Goal: Communication & Community: Participate in discussion

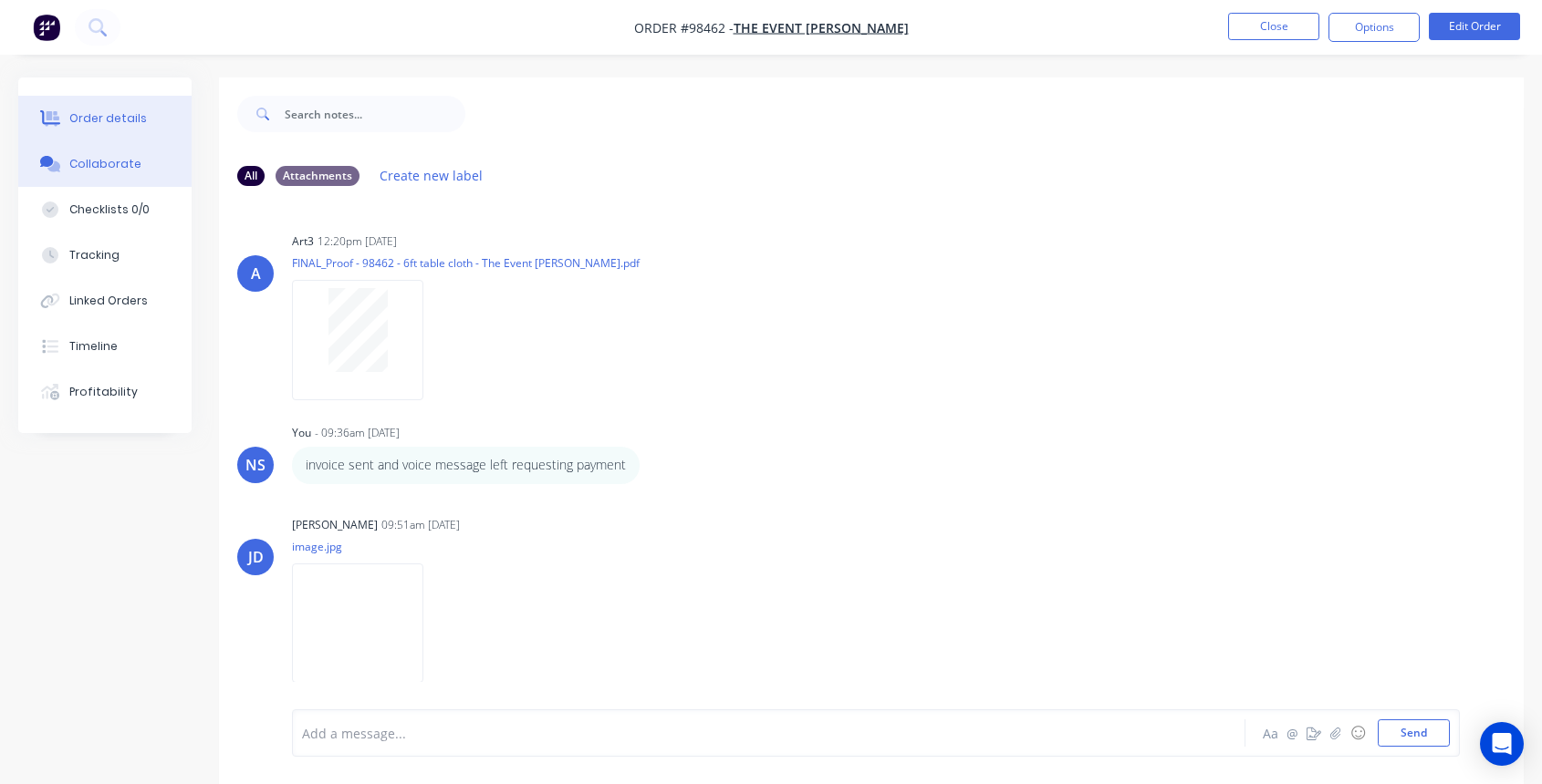
click at [143, 129] on button "Order details" at bounding box center [104, 118] width 174 height 46
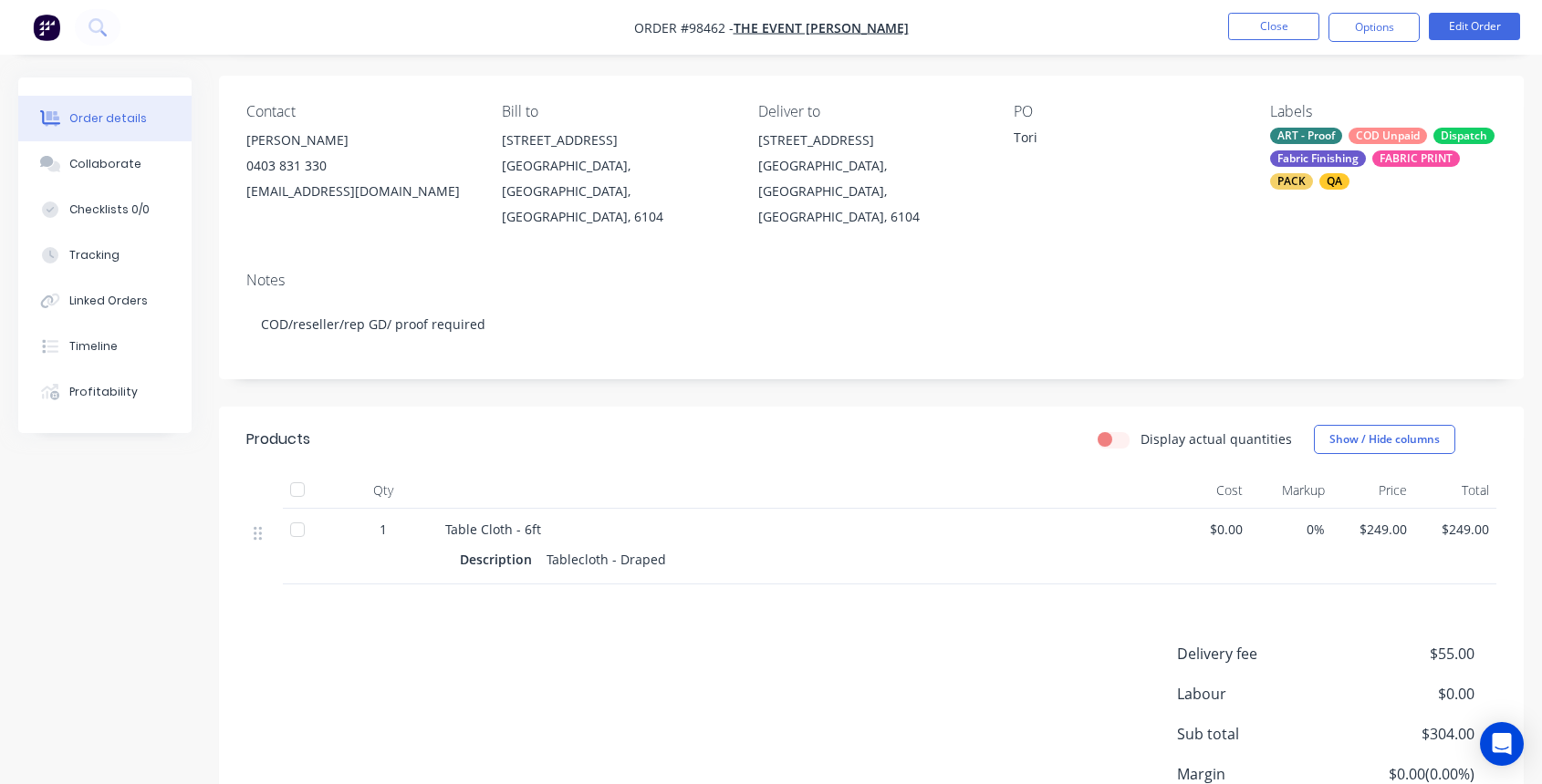
scroll to position [125, 0]
click at [101, 160] on div "Collaborate" at bounding box center [105, 164] width 72 height 17
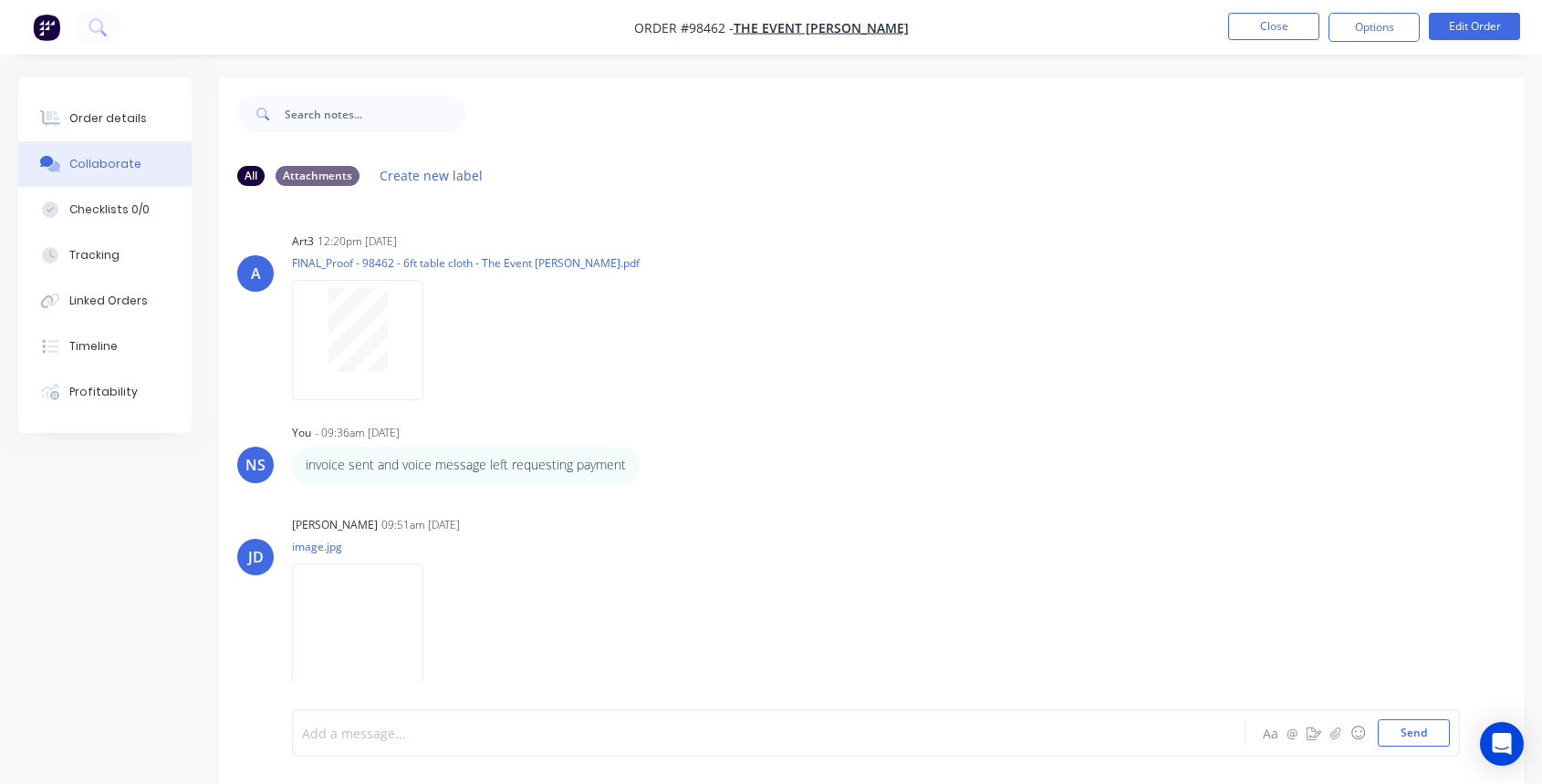
click at [483, 727] on div at bounding box center [733, 733] width 860 height 19
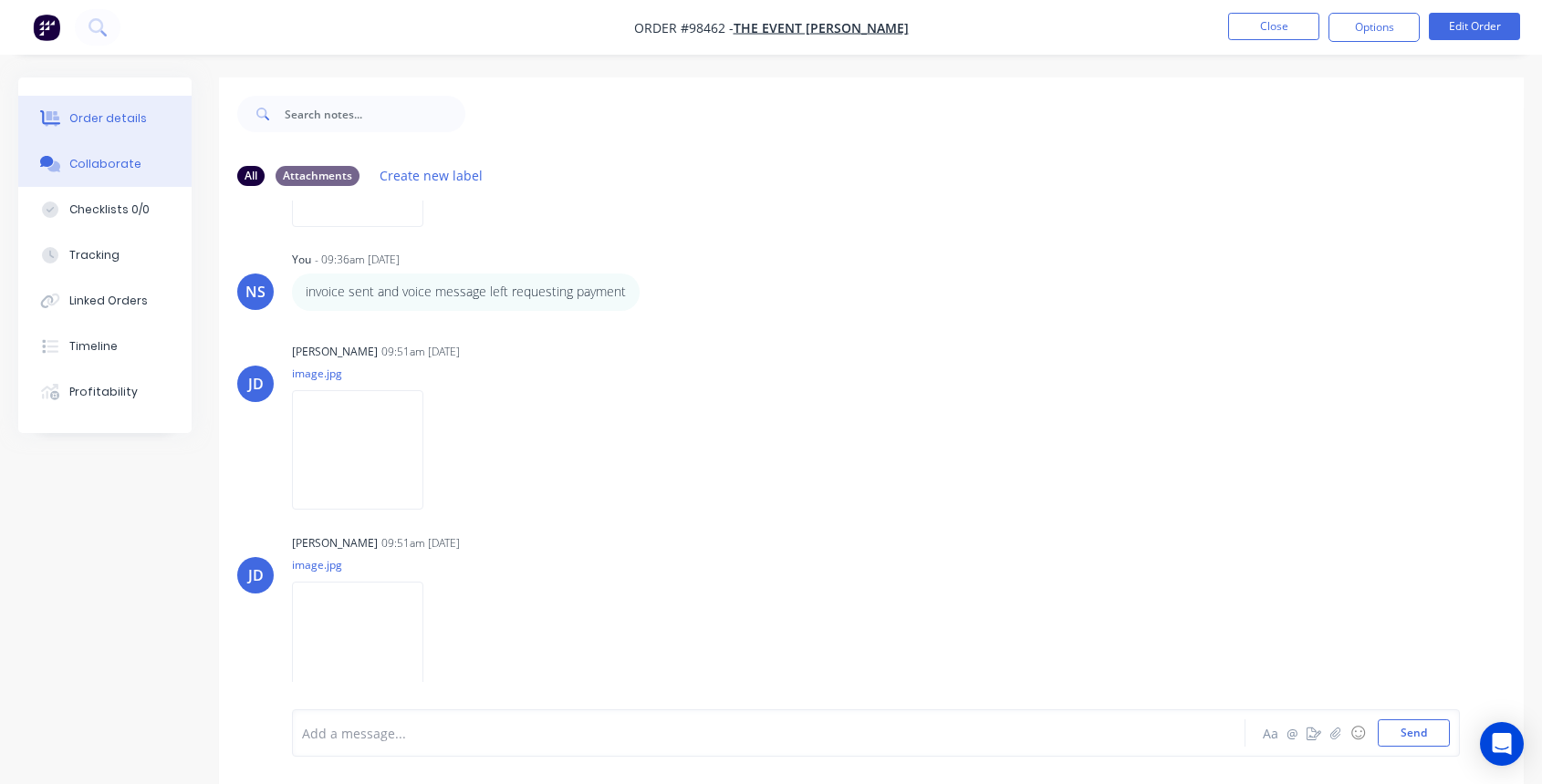
click at [118, 107] on button "Order details" at bounding box center [104, 118] width 174 height 46
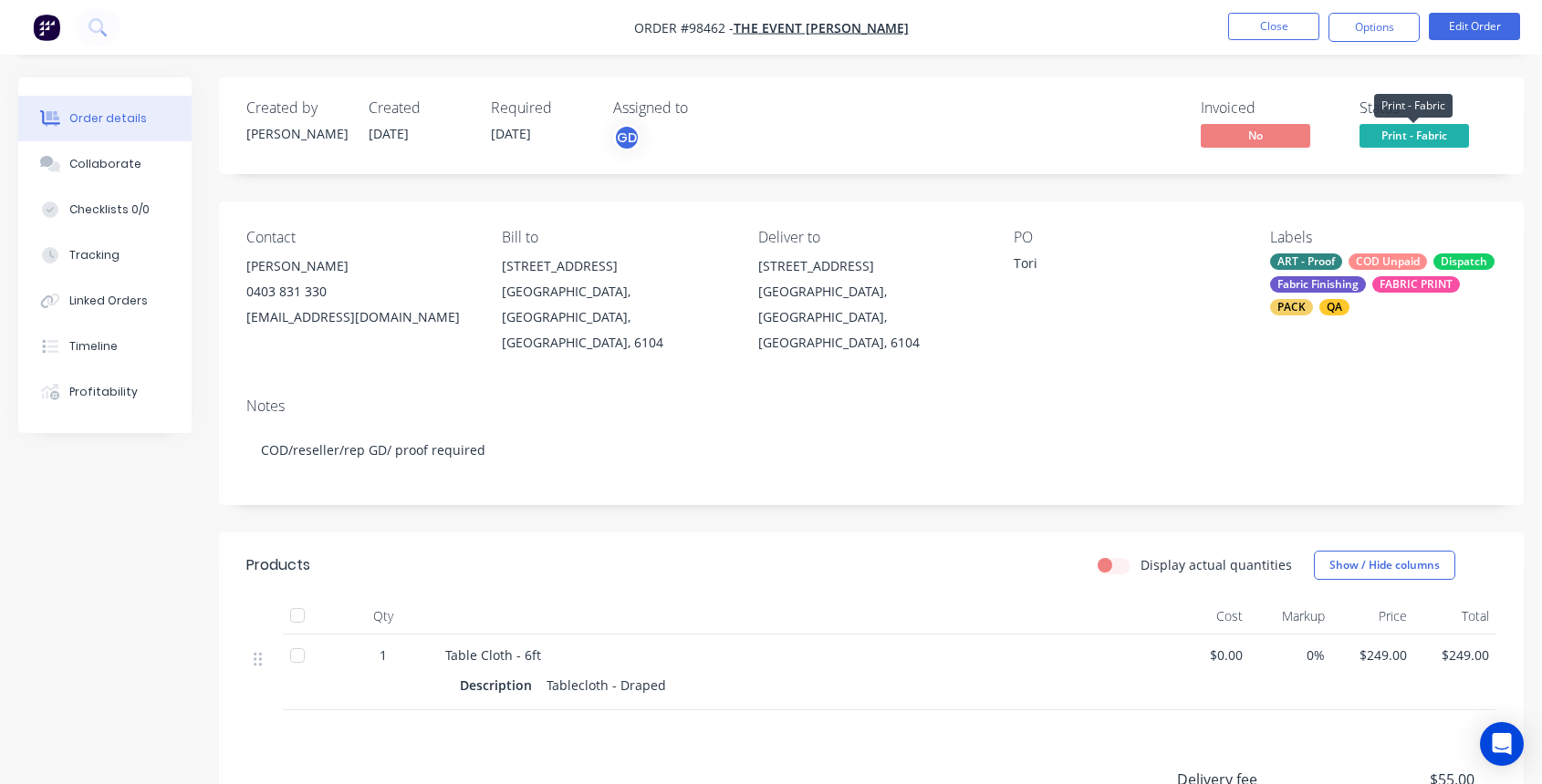
click at [1406, 134] on span "Print - Fabric" at bounding box center [1414, 135] width 109 height 23
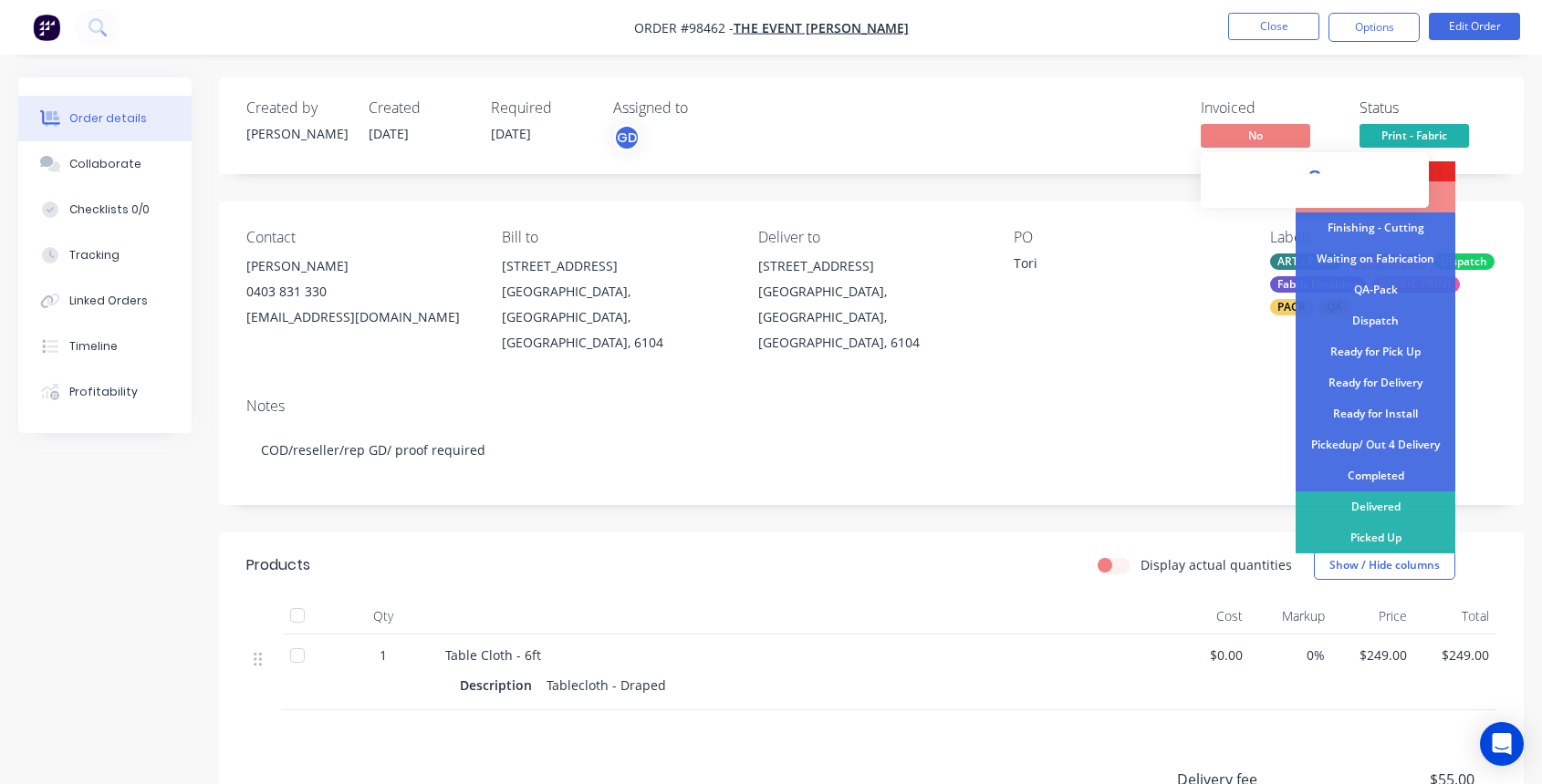
scroll to position [379, 0]
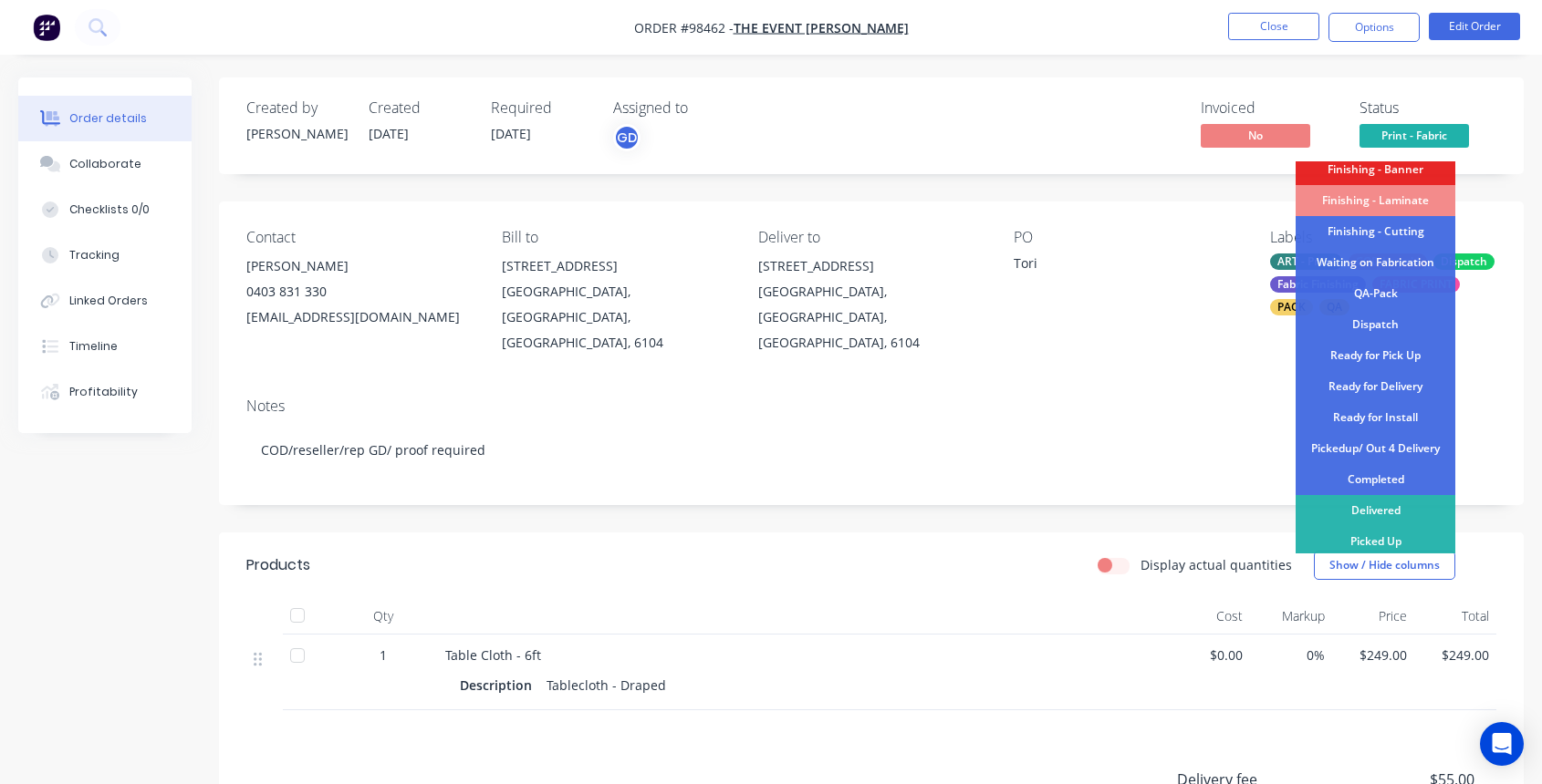
click at [1097, 66] on div "Order details Collaborate Checklists 0/0 Tracking Linked Orders Timeline Profit…" at bounding box center [771, 537] width 1542 height 1075
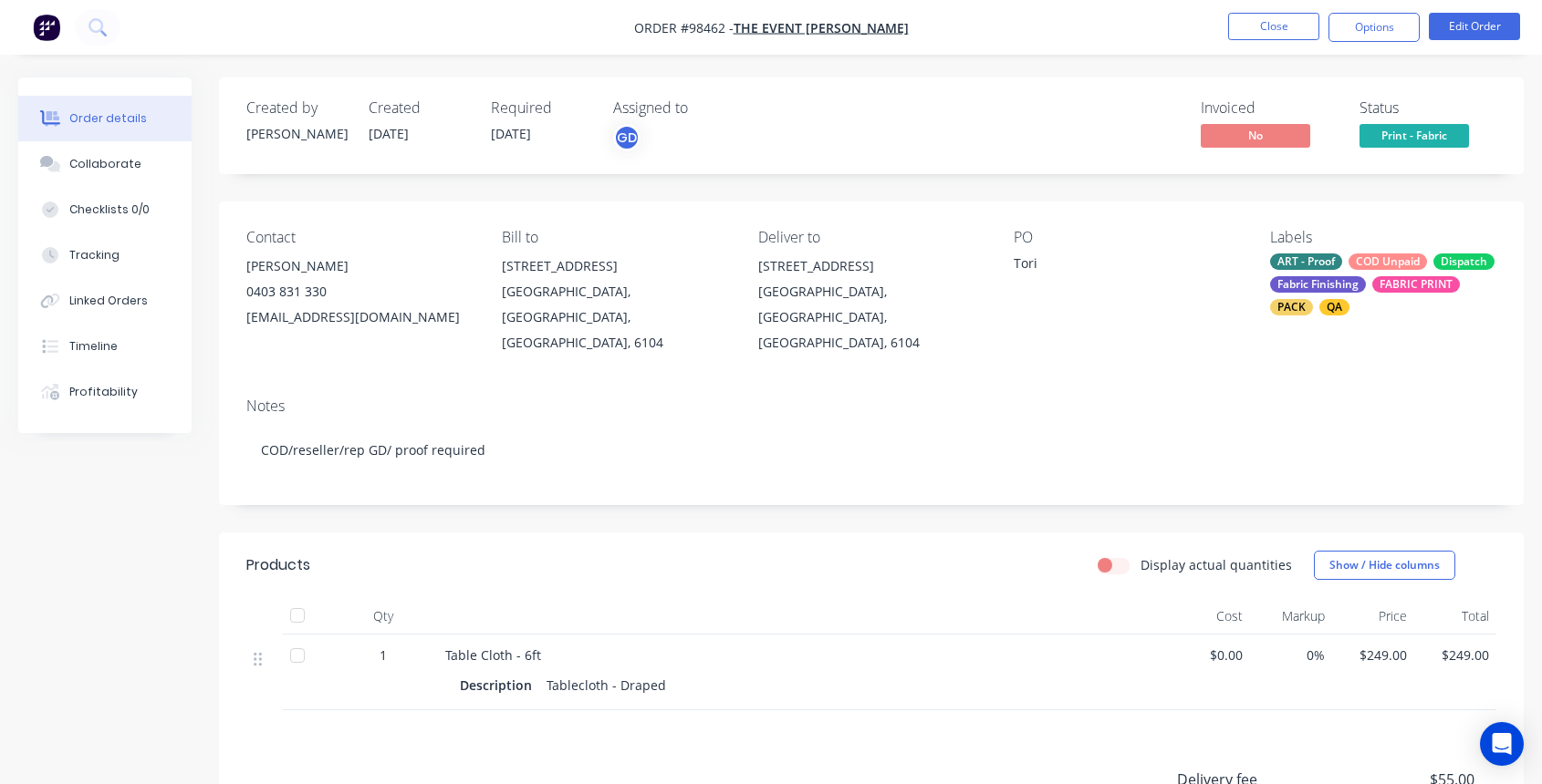
click at [1344, 272] on div "ART - Proof COD Unpaid Dispatch Fabric Finishing FABRIC PRINT PACK QA" at bounding box center [1383, 284] width 226 height 62
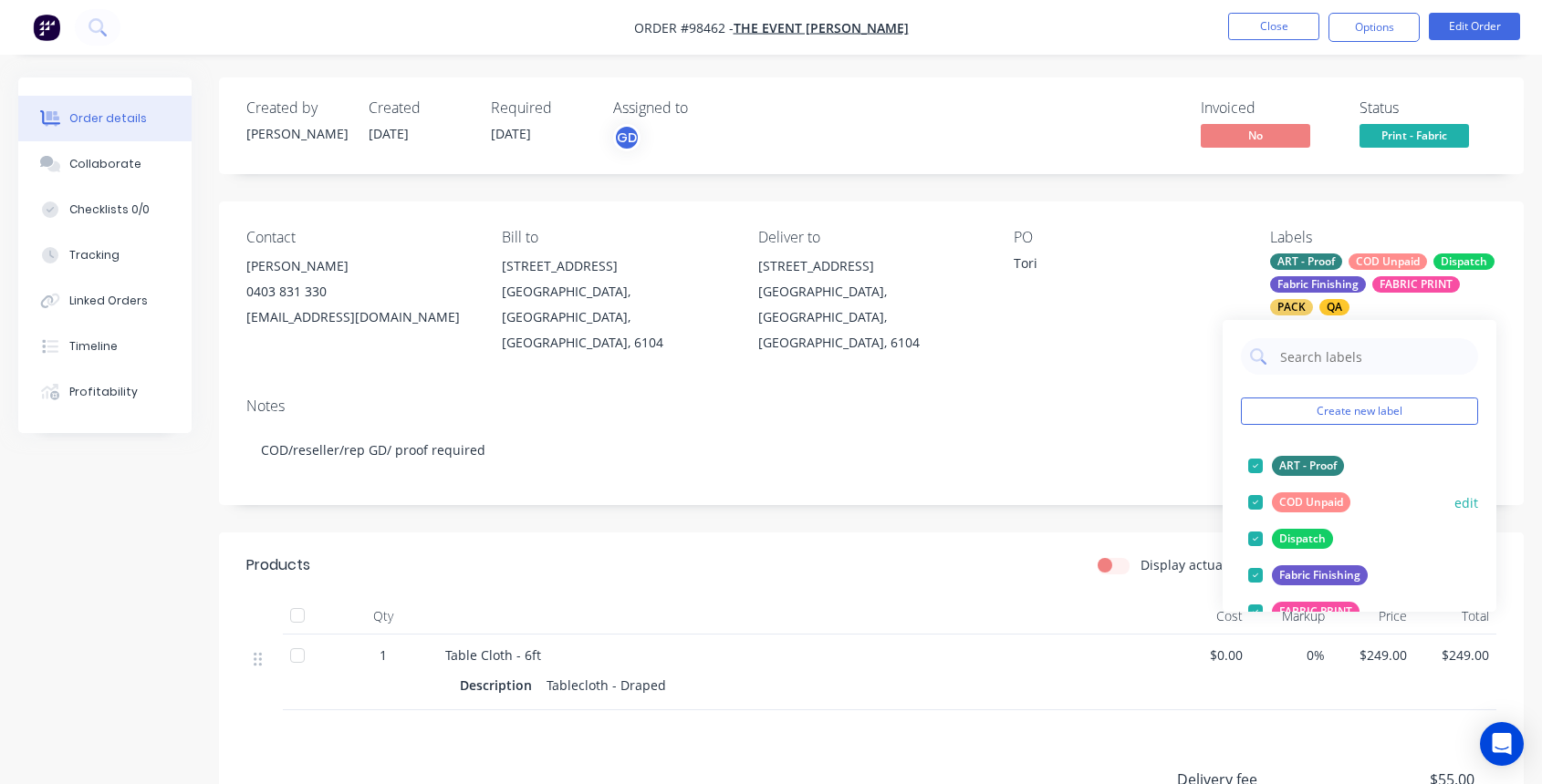
click at [1253, 503] on div at bounding box center [1255, 502] width 37 height 37
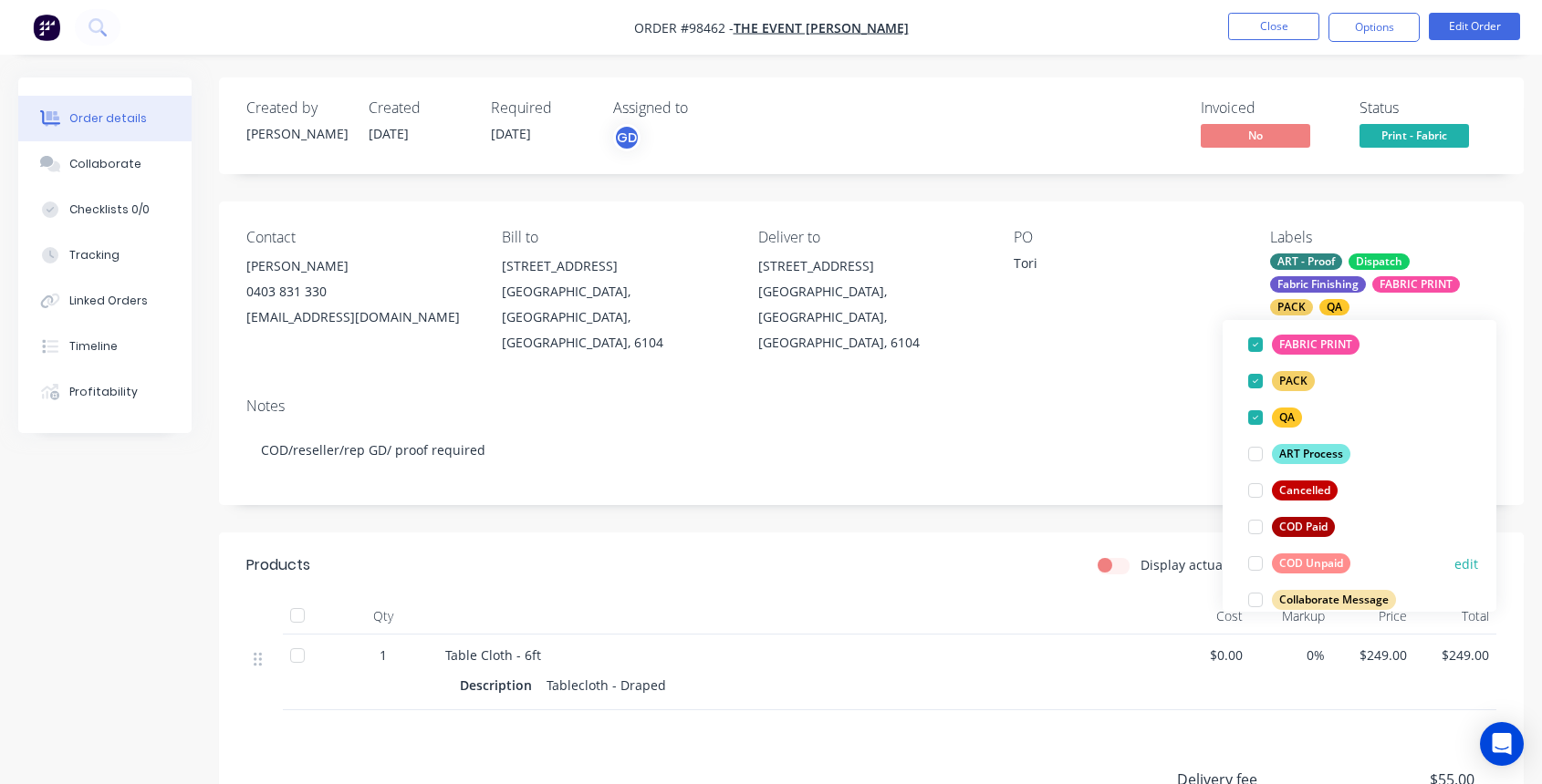
scroll to position [240, 0]
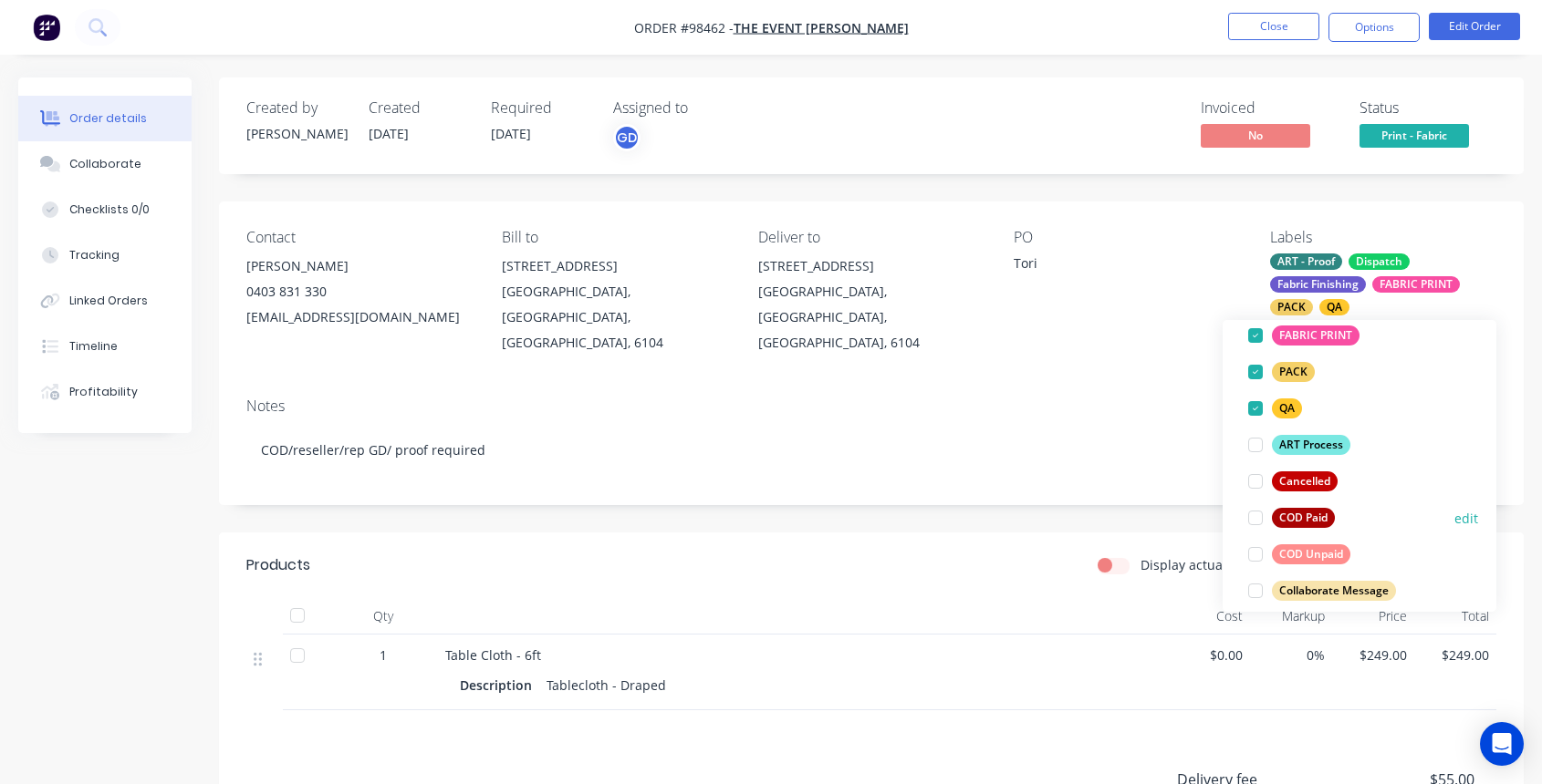
click at [1255, 521] on div at bounding box center [1255, 518] width 37 height 37
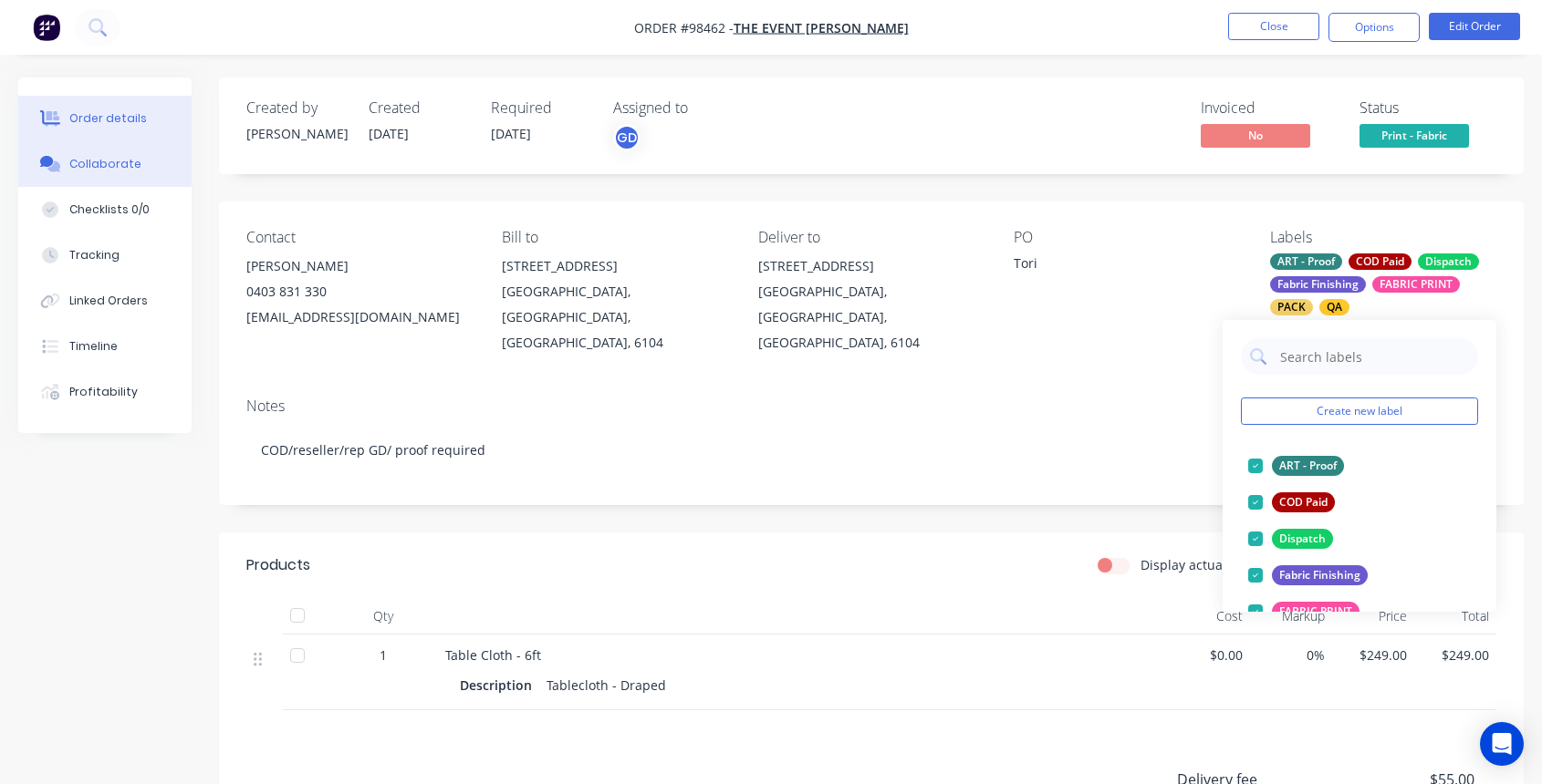
click at [118, 162] on div "Collaborate" at bounding box center [105, 164] width 72 height 17
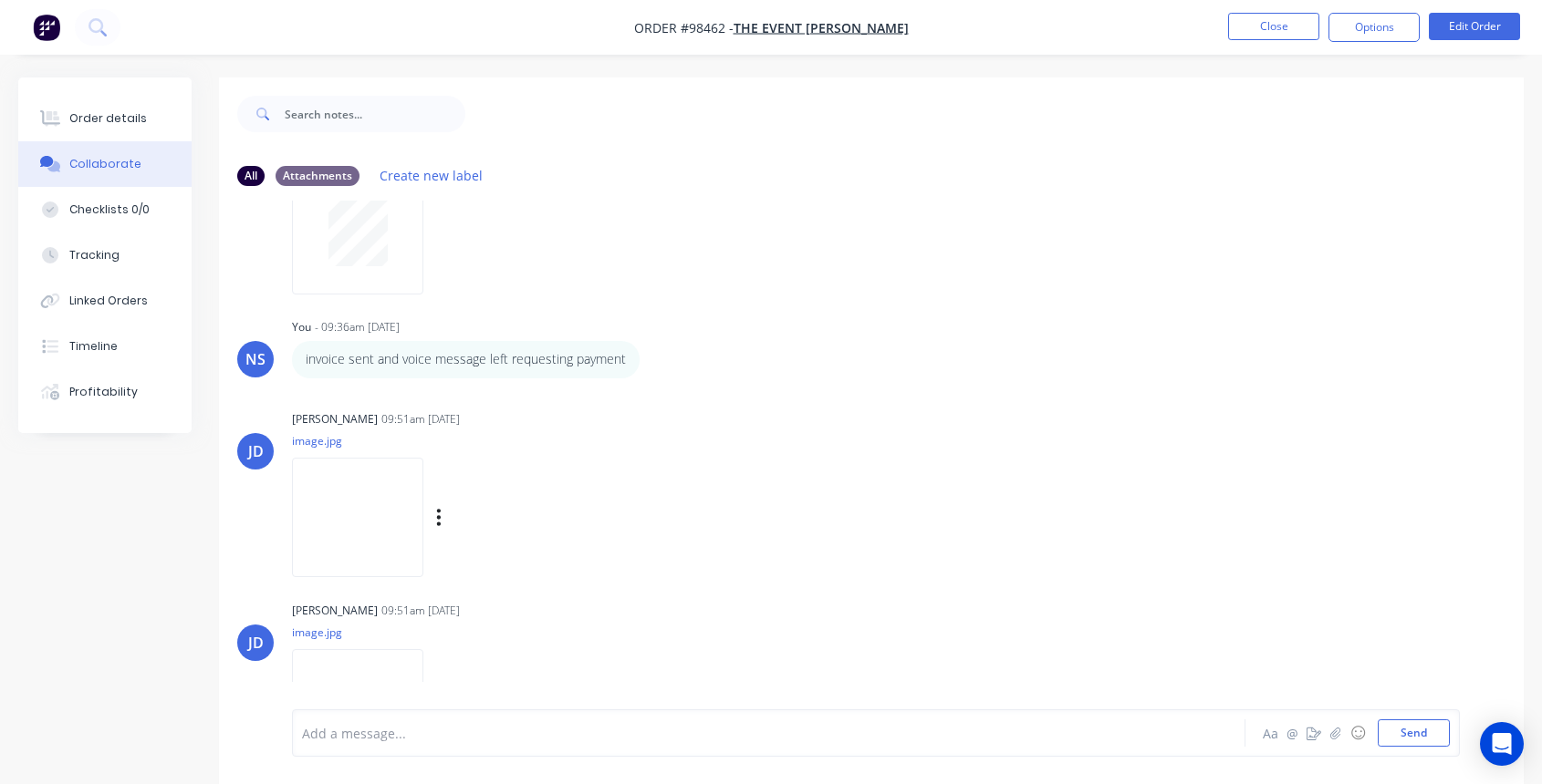
scroll to position [249, 0]
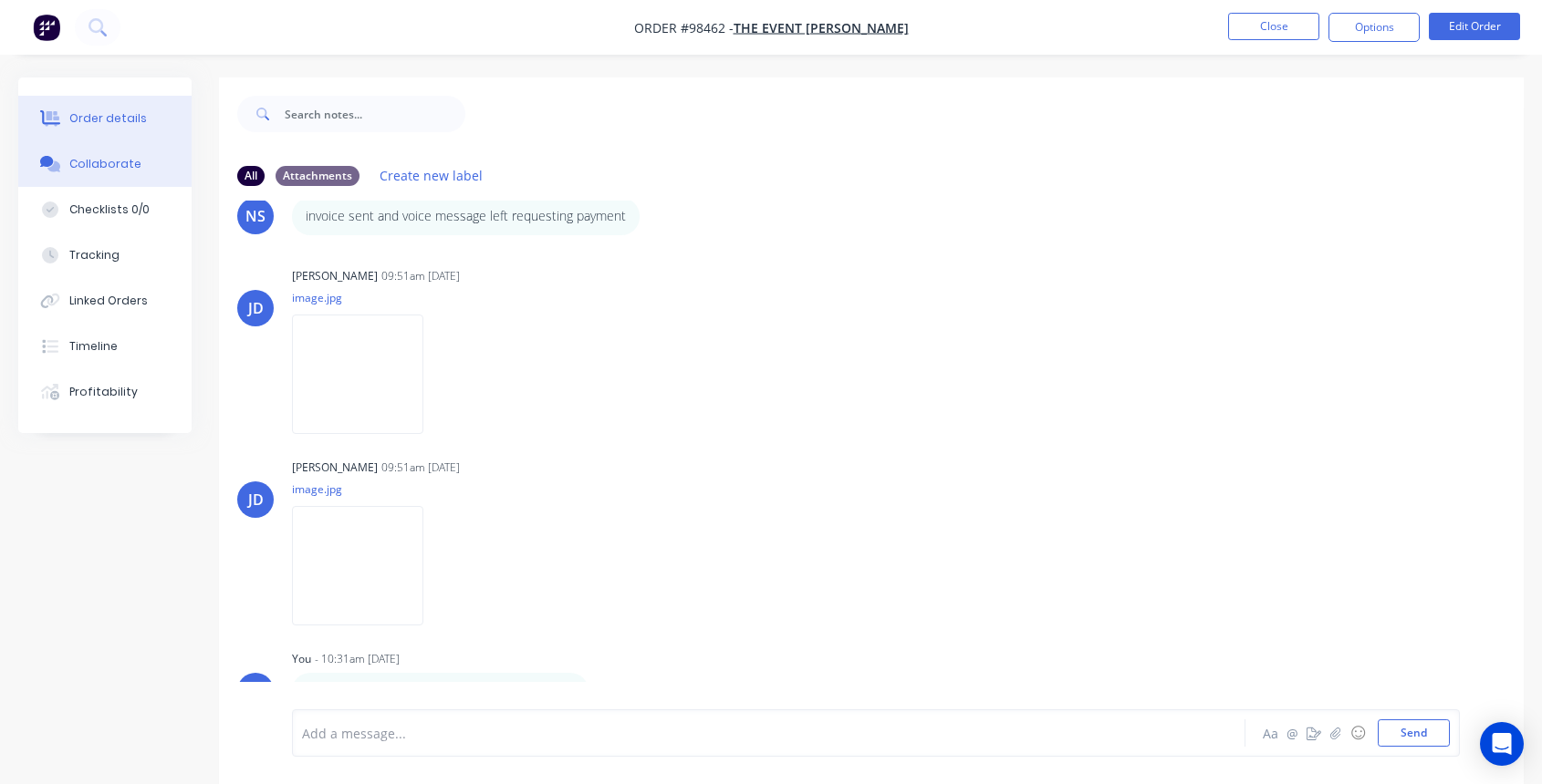
click at [113, 122] on div "Order details" at bounding box center [108, 118] width 77 height 17
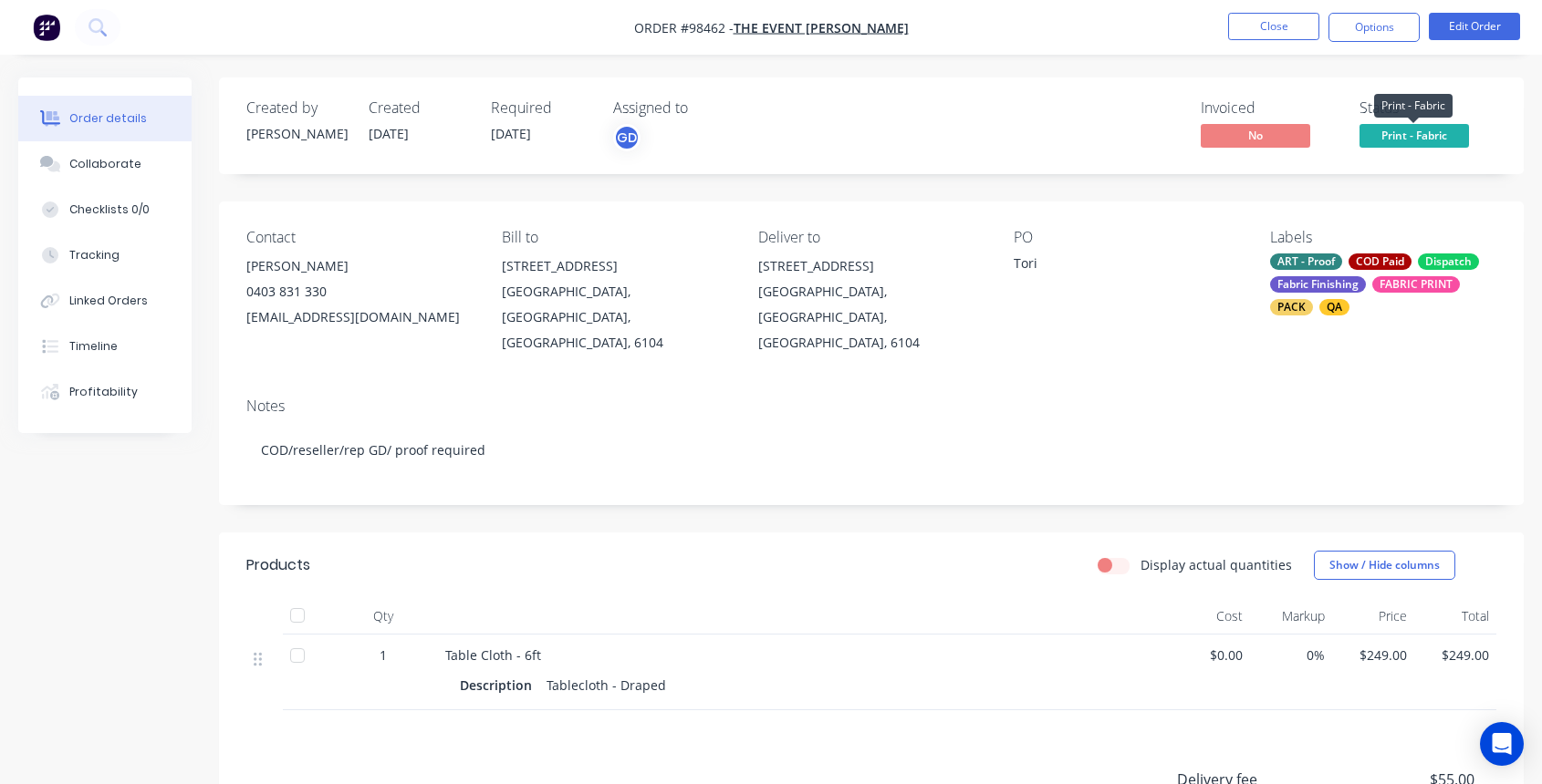
click at [1395, 132] on span "Print - Fabric" at bounding box center [1414, 135] width 109 height 23
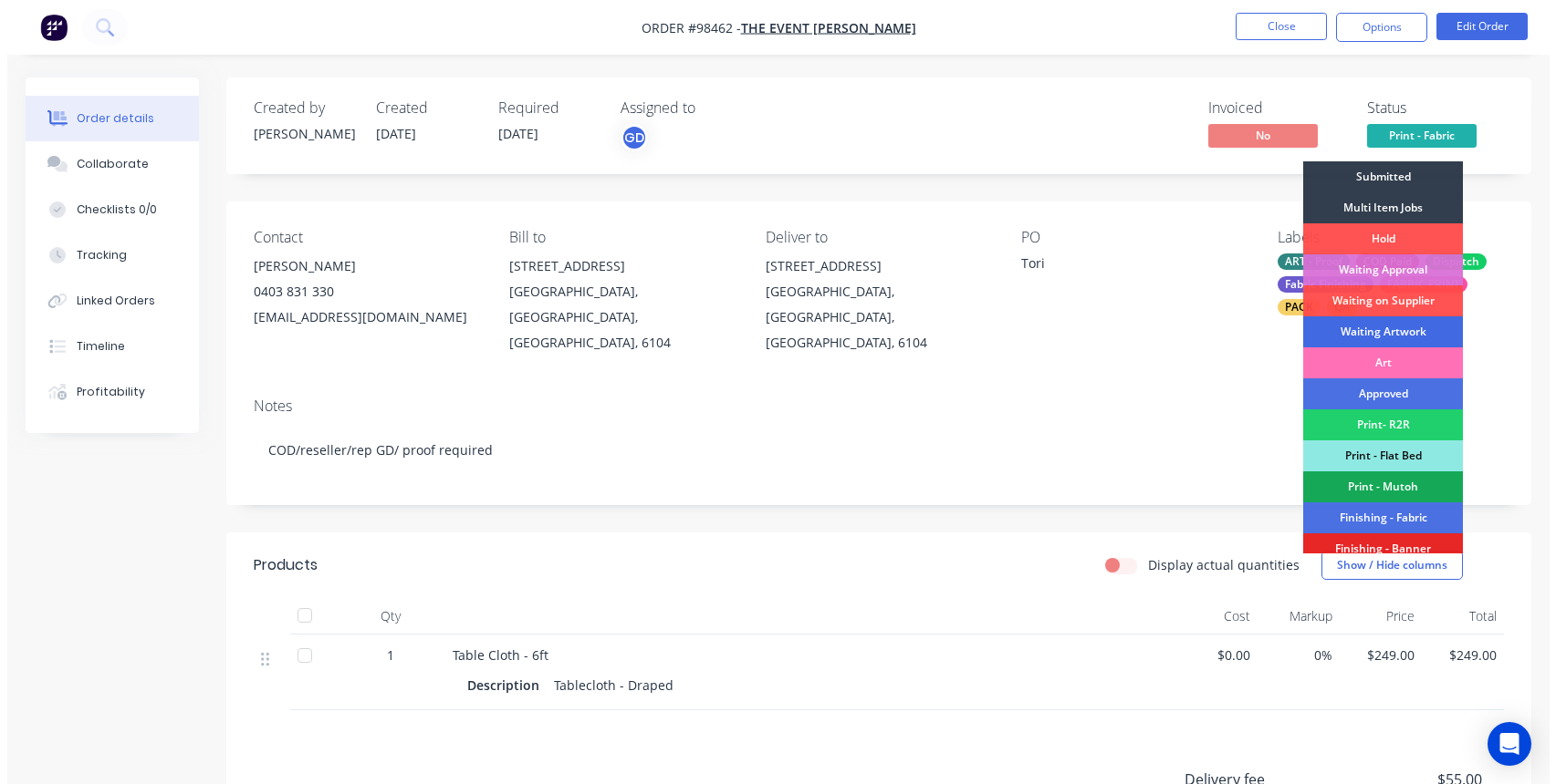
scroll to position [383, 0]
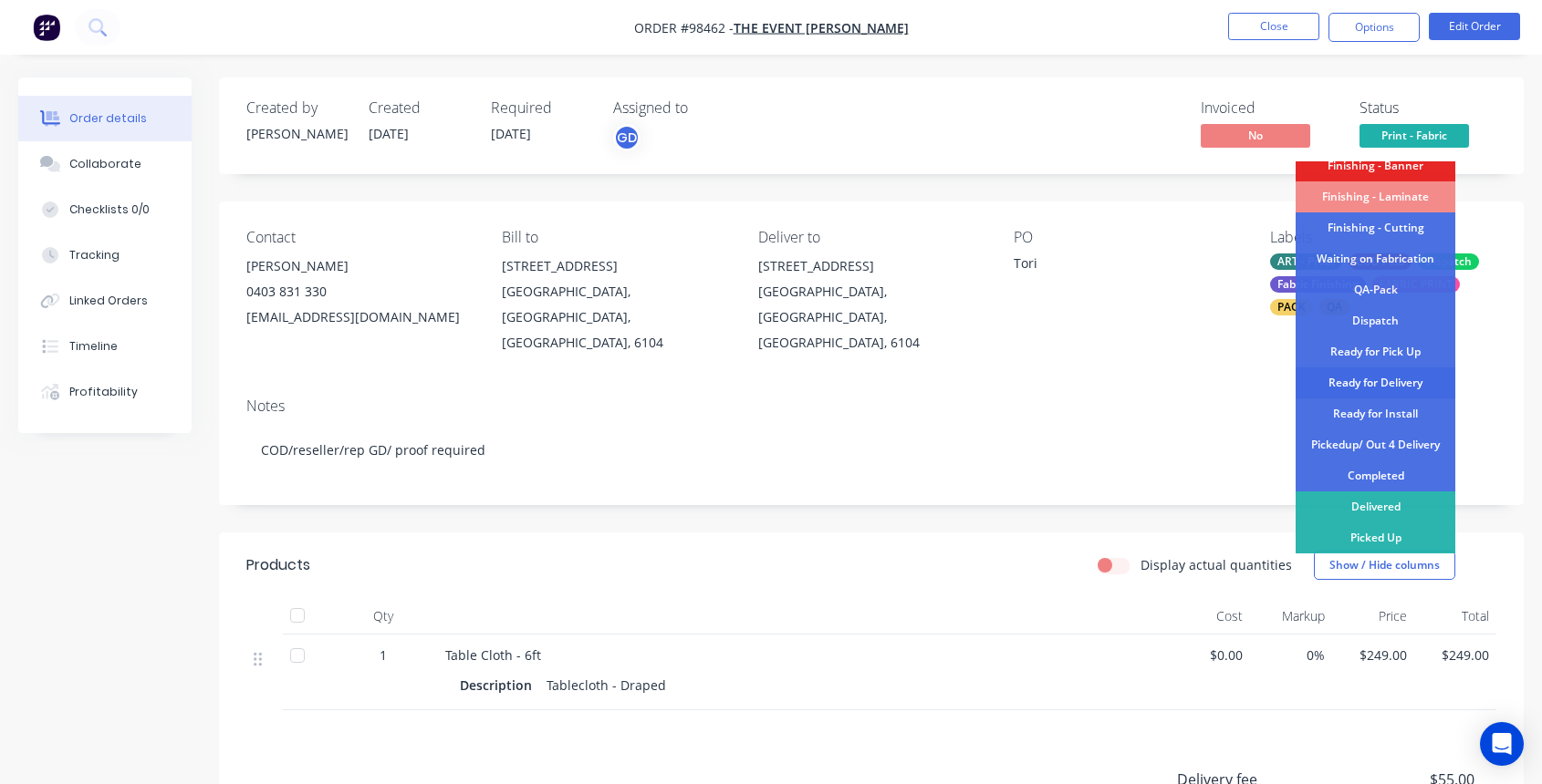
click at [1370, 386] on div "Ready for Delivery" at bounding box center [1375, 382] width 160 height 31
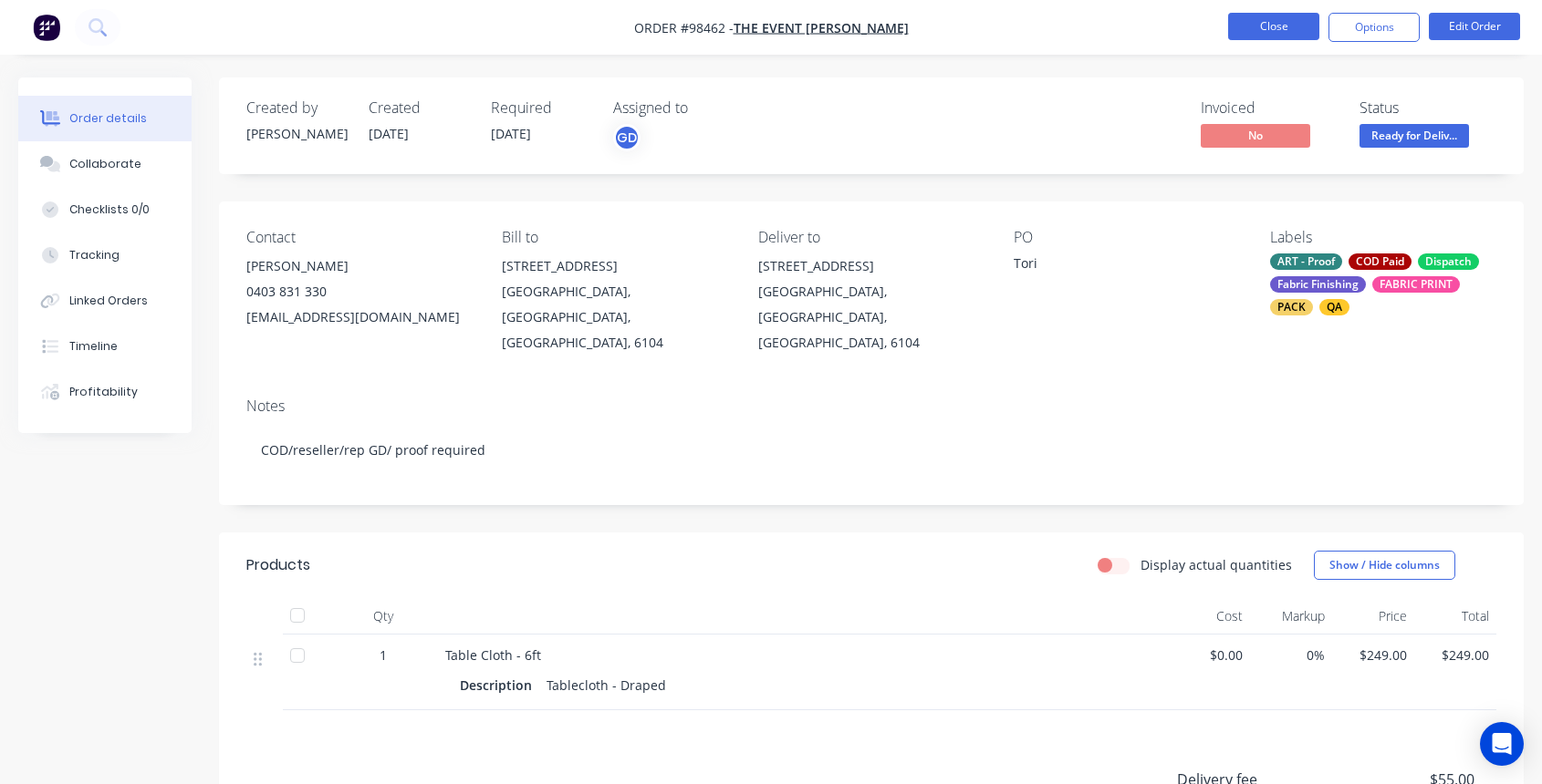
click at [1267, 30] on button "Close" at bounding box center [1274, 27] width 91 height 28
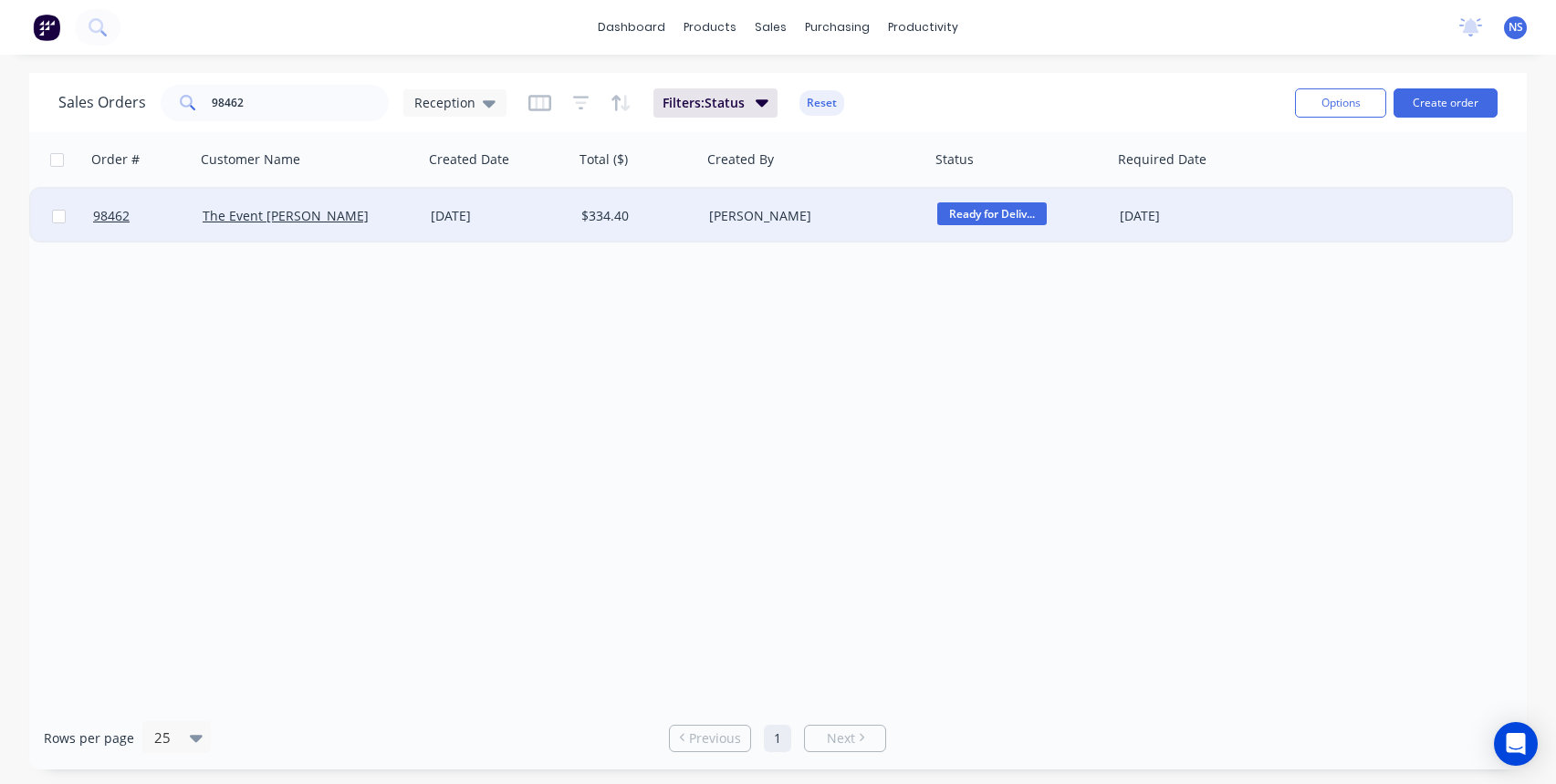
click at [1026, 219] on span "Ready for Deliv..." at bounding box center [992, 213] width 109 height 23
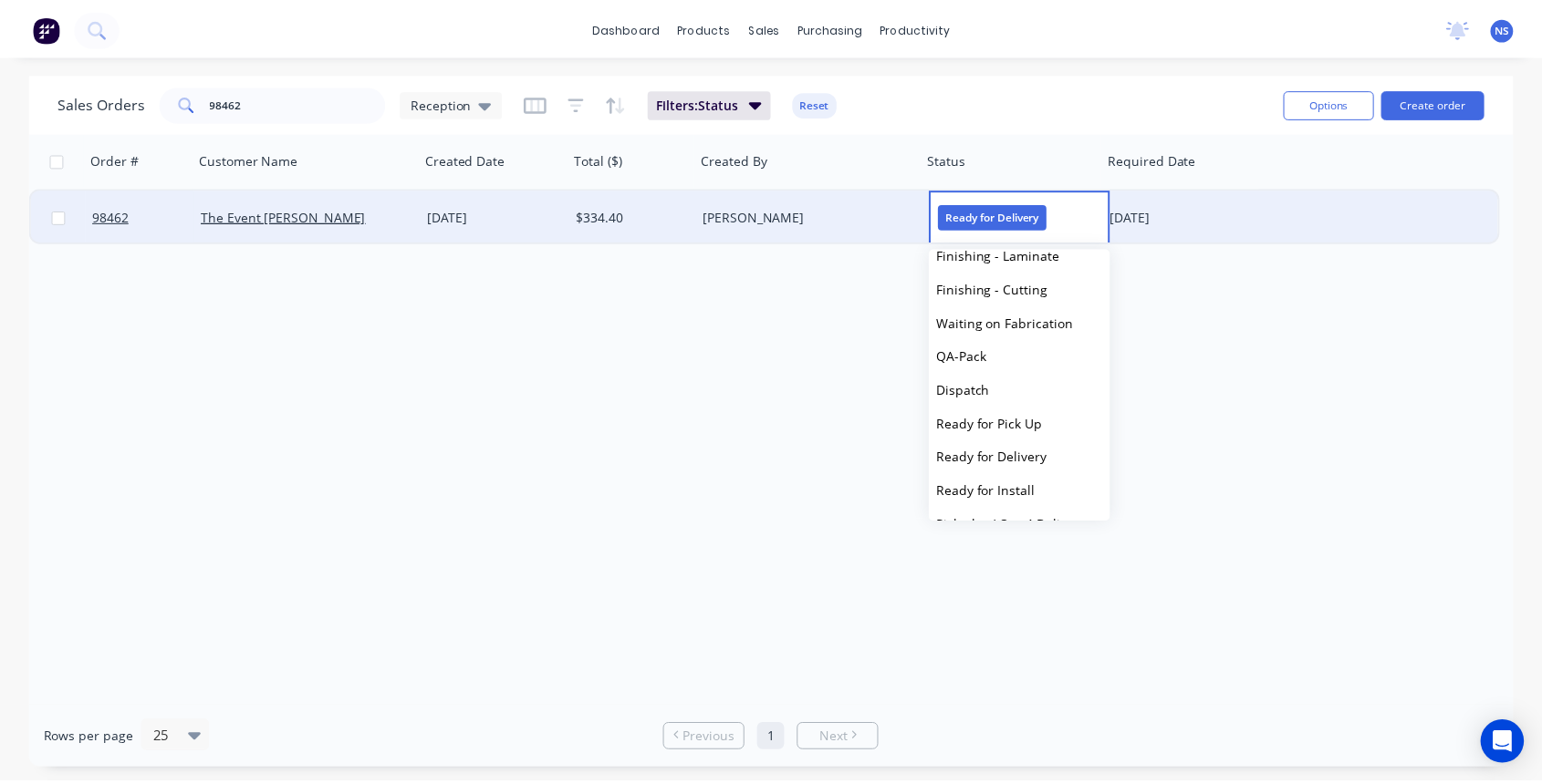
scroll to position [618, 0]
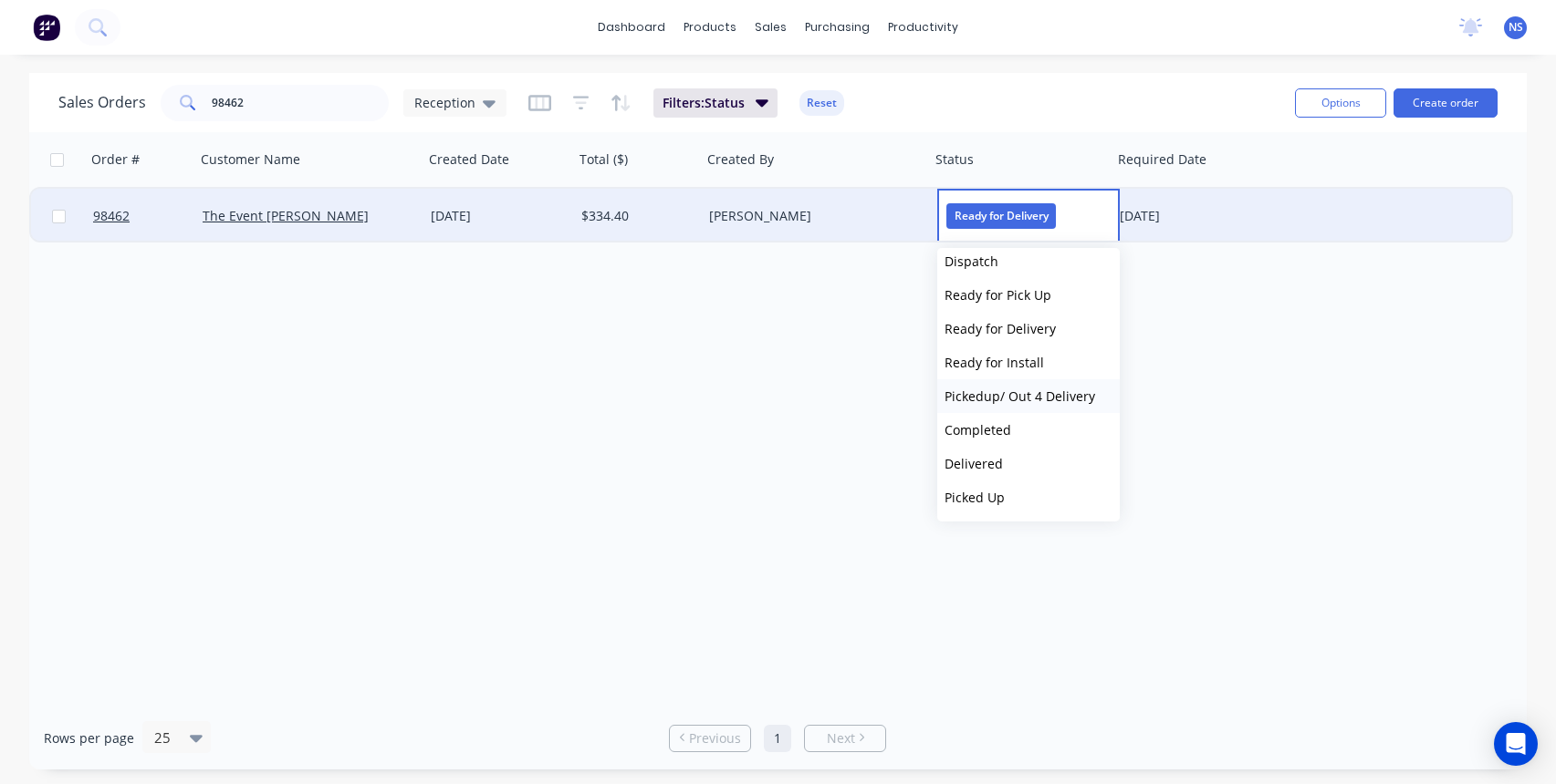
click at [1038, 400] on span "Pickedup/ Out 4 Delivery" at bounding box center [1020, 396] width 151 height 17
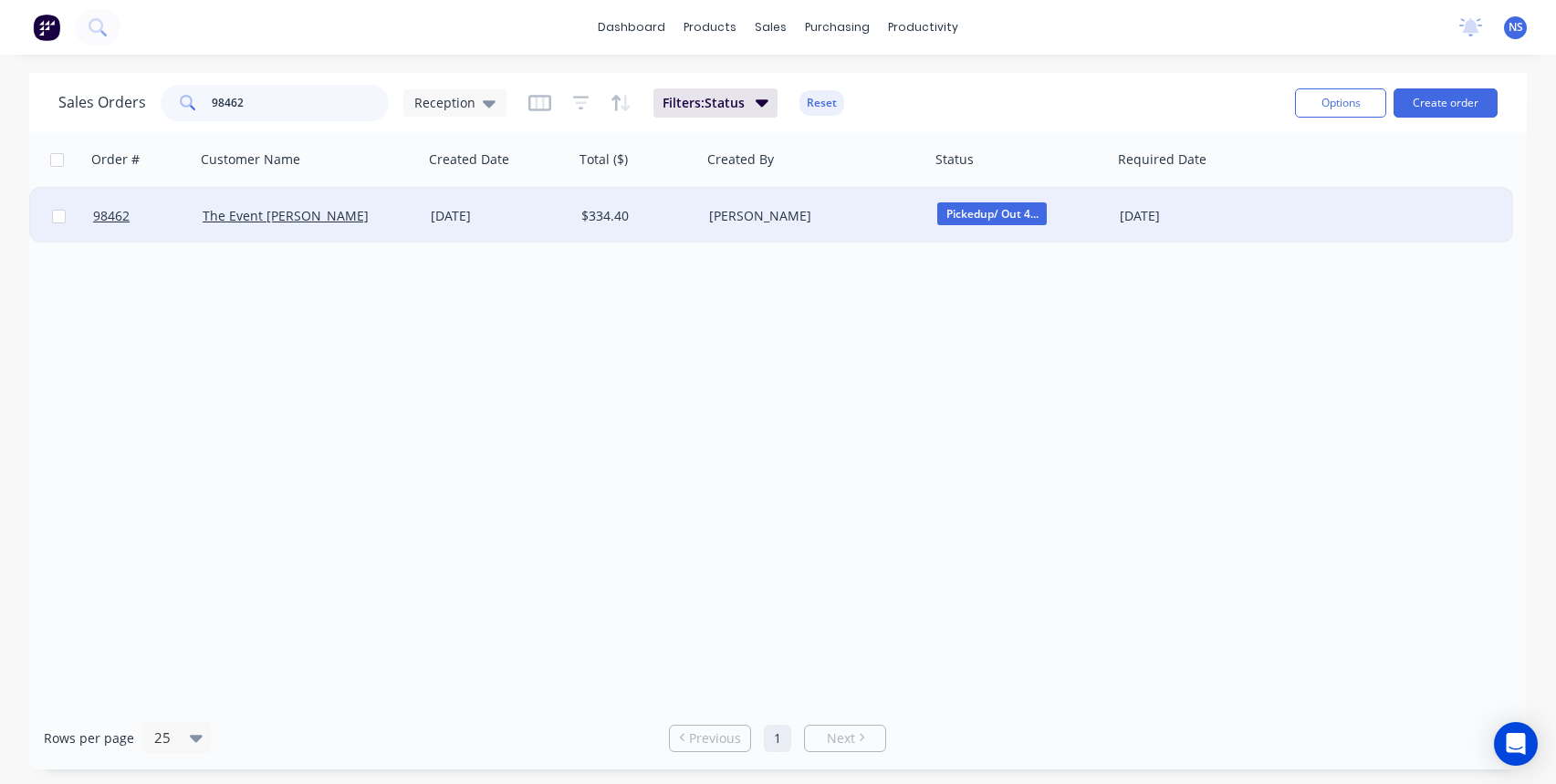
click at [289, 104] on input "98462" at bounding box center [300, 102] width 178 height 37
type input "98528"
click at [410, 222] on div "Fair Play Sports & Outdoor*" at bounding box center [309, 216] width 213 height 18
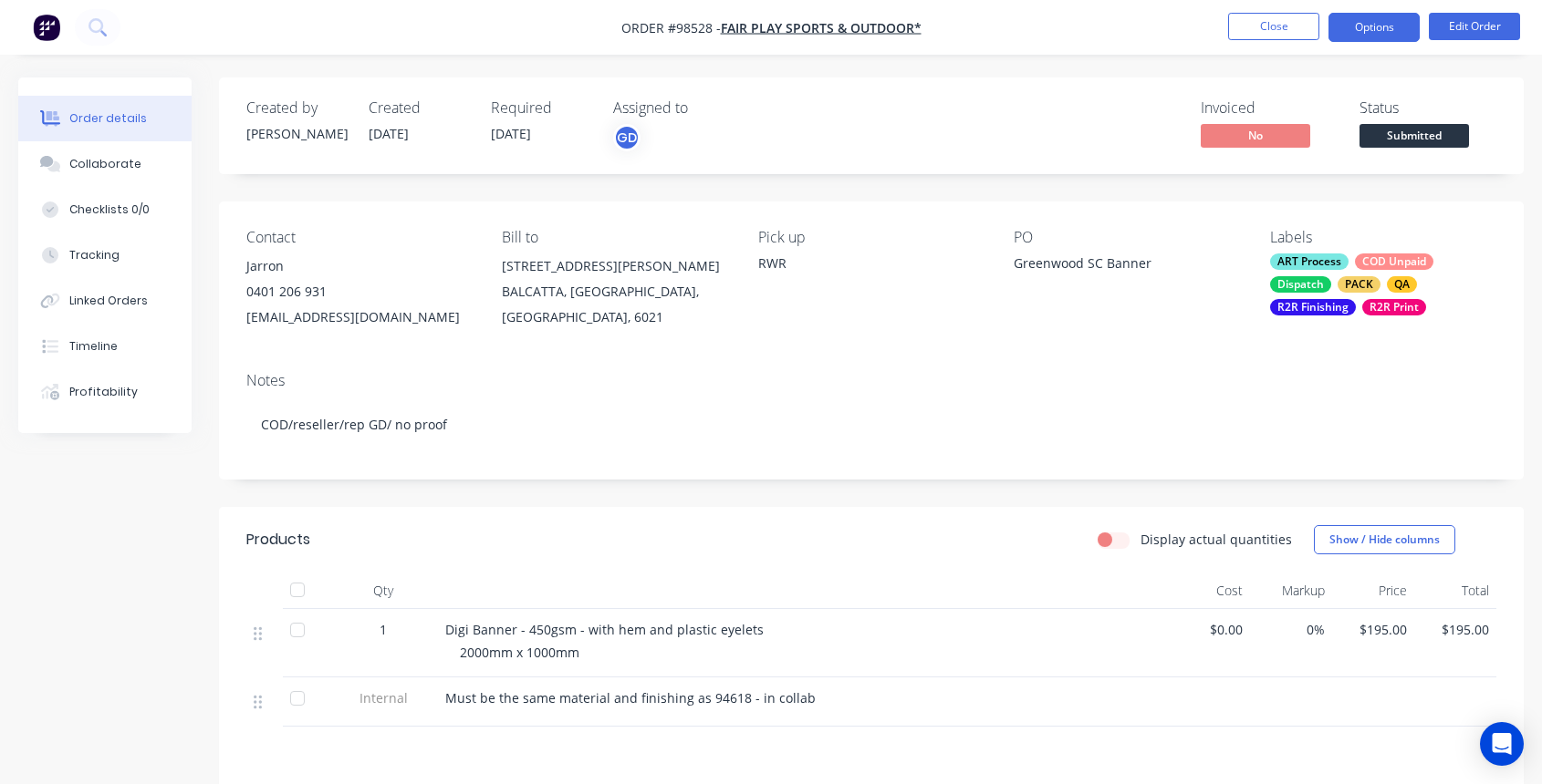
click at [1365, 37] on button "Options" at bounding box center [1374, 27] width 91 height 29
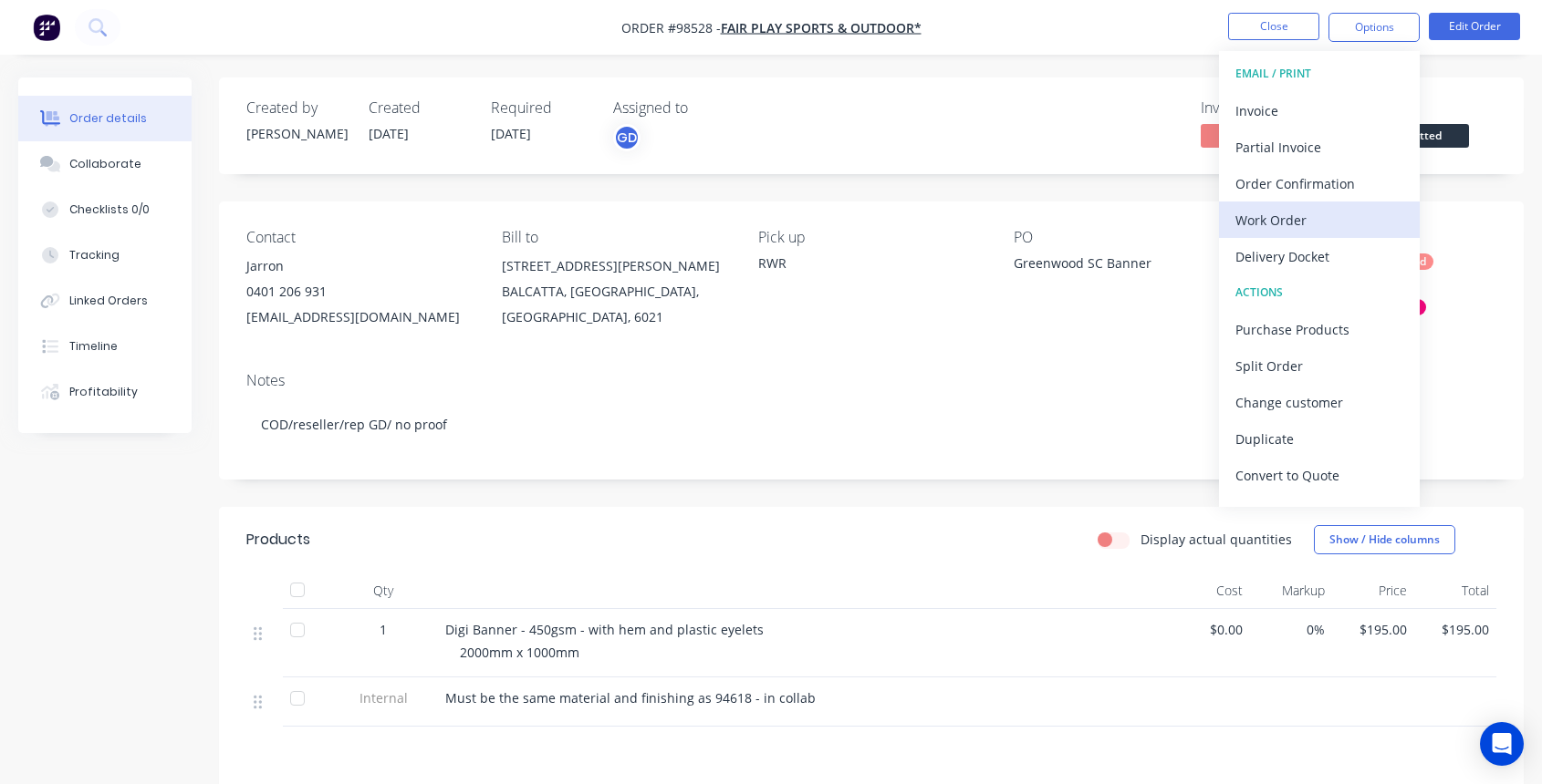
click at [1318, 222] on div "Work Order" at bounding box center [1319, 220] width 168 height 27
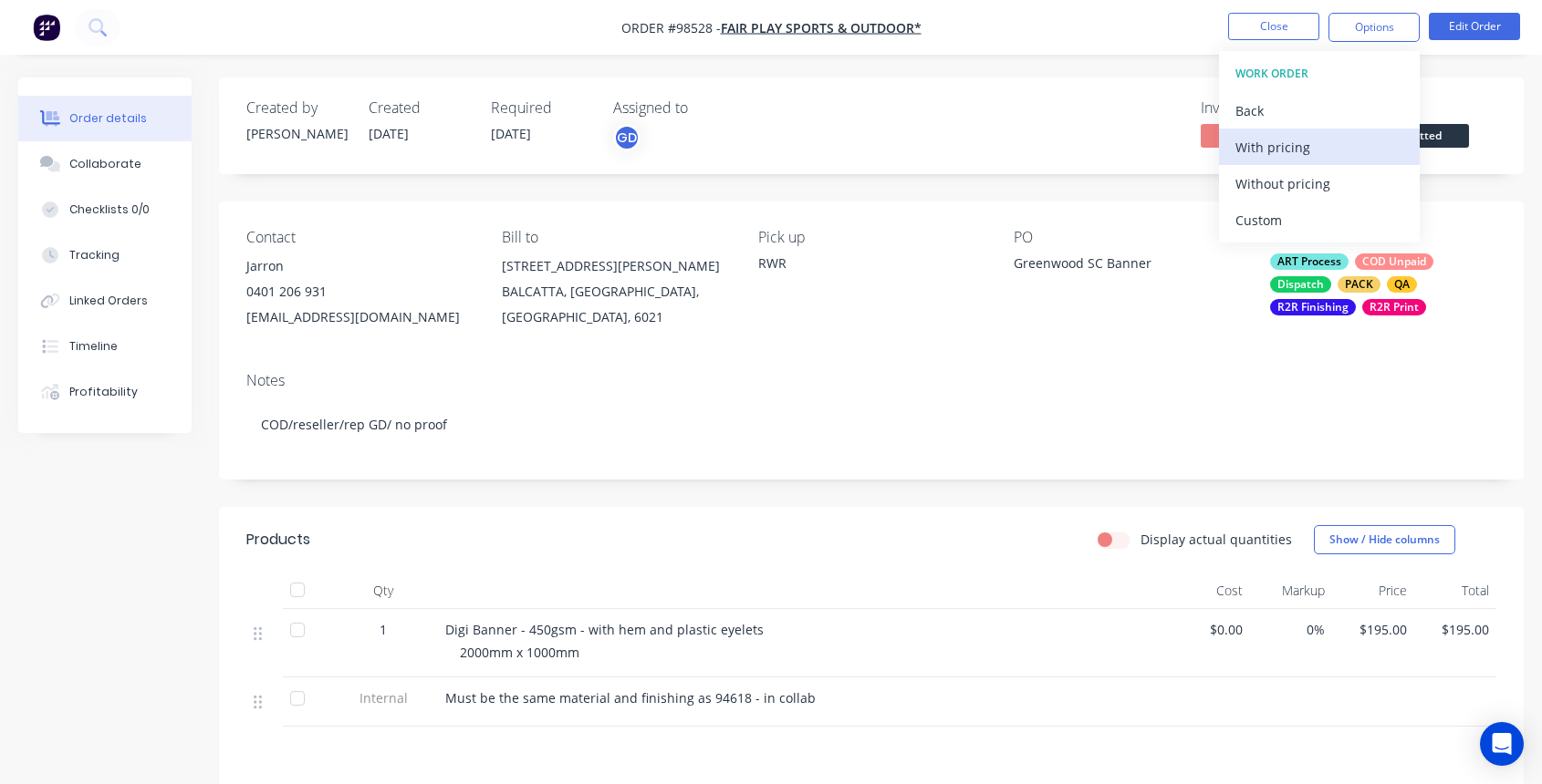
click at [1279, 148] on div "With pricing" at bounding box center [1319, 147] width 168 height 27
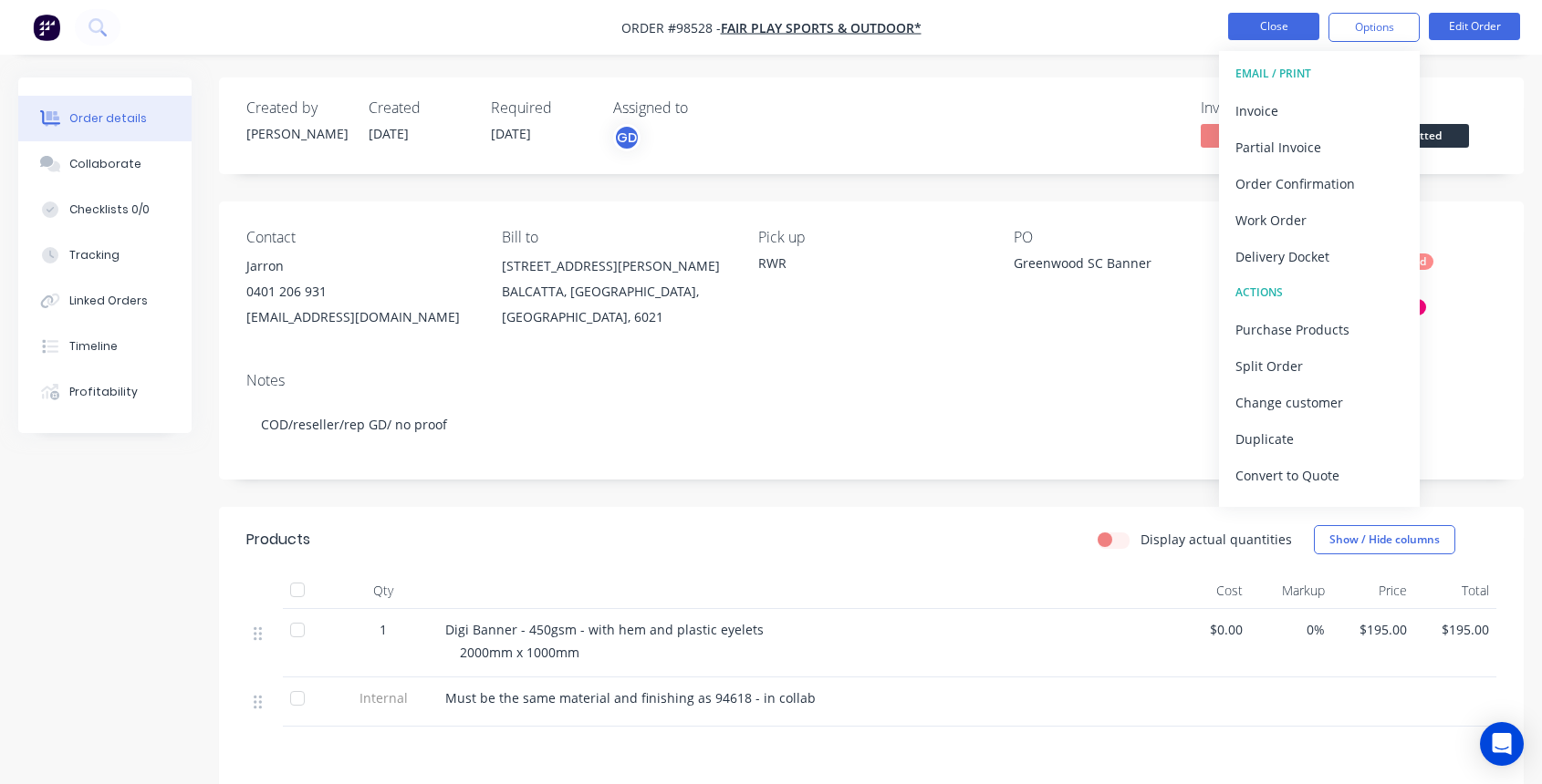
click at [1281, 31] on button "Close" at bounding box center [1274, 27] width 91 height 28
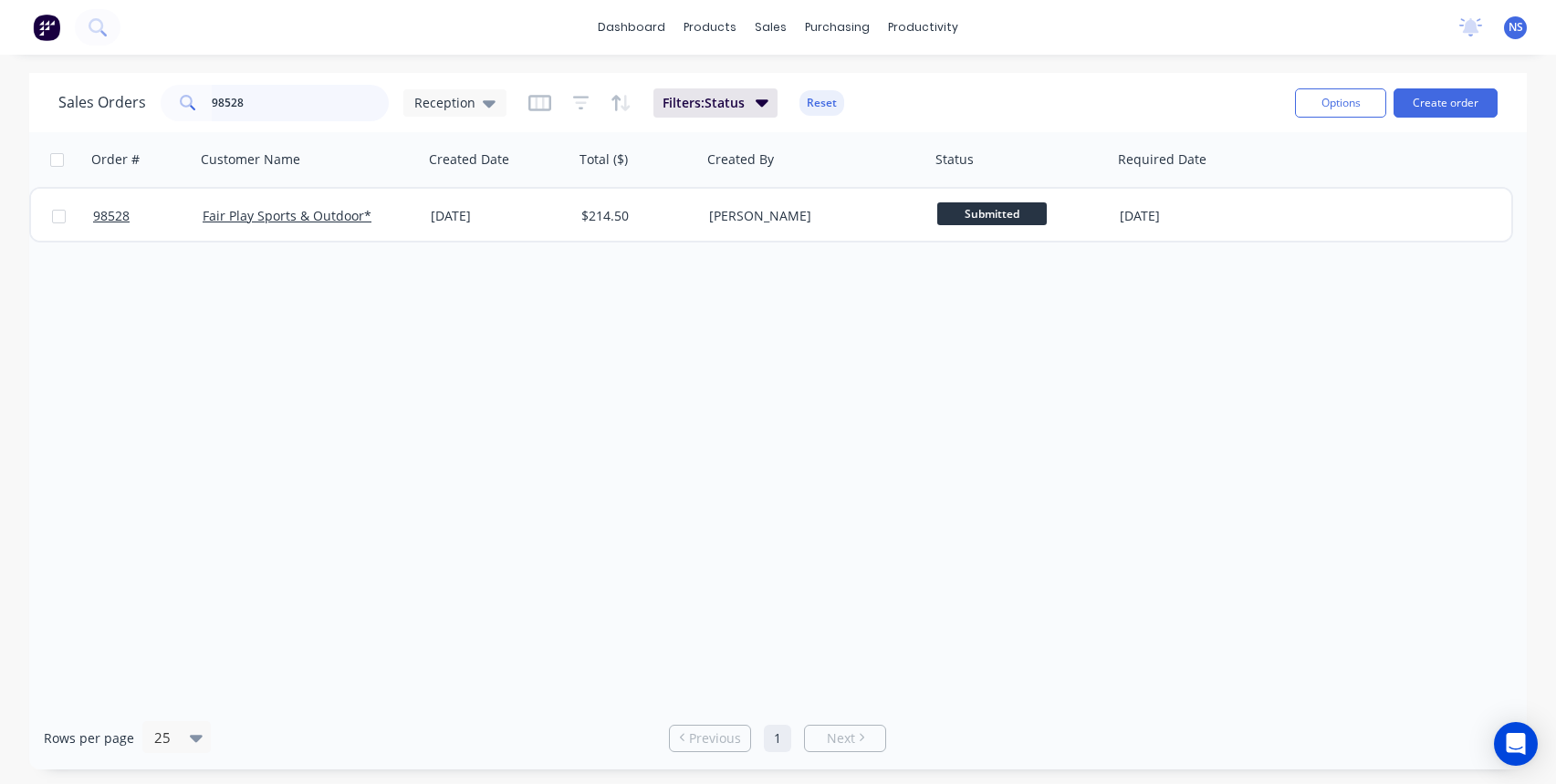
click at [311, 100] on input "98528" at bounding box center [300, 102] width 178 height 37
click at [1262, 213] on button "Archive" at bounding box center [1324, 213] width 183 height 37
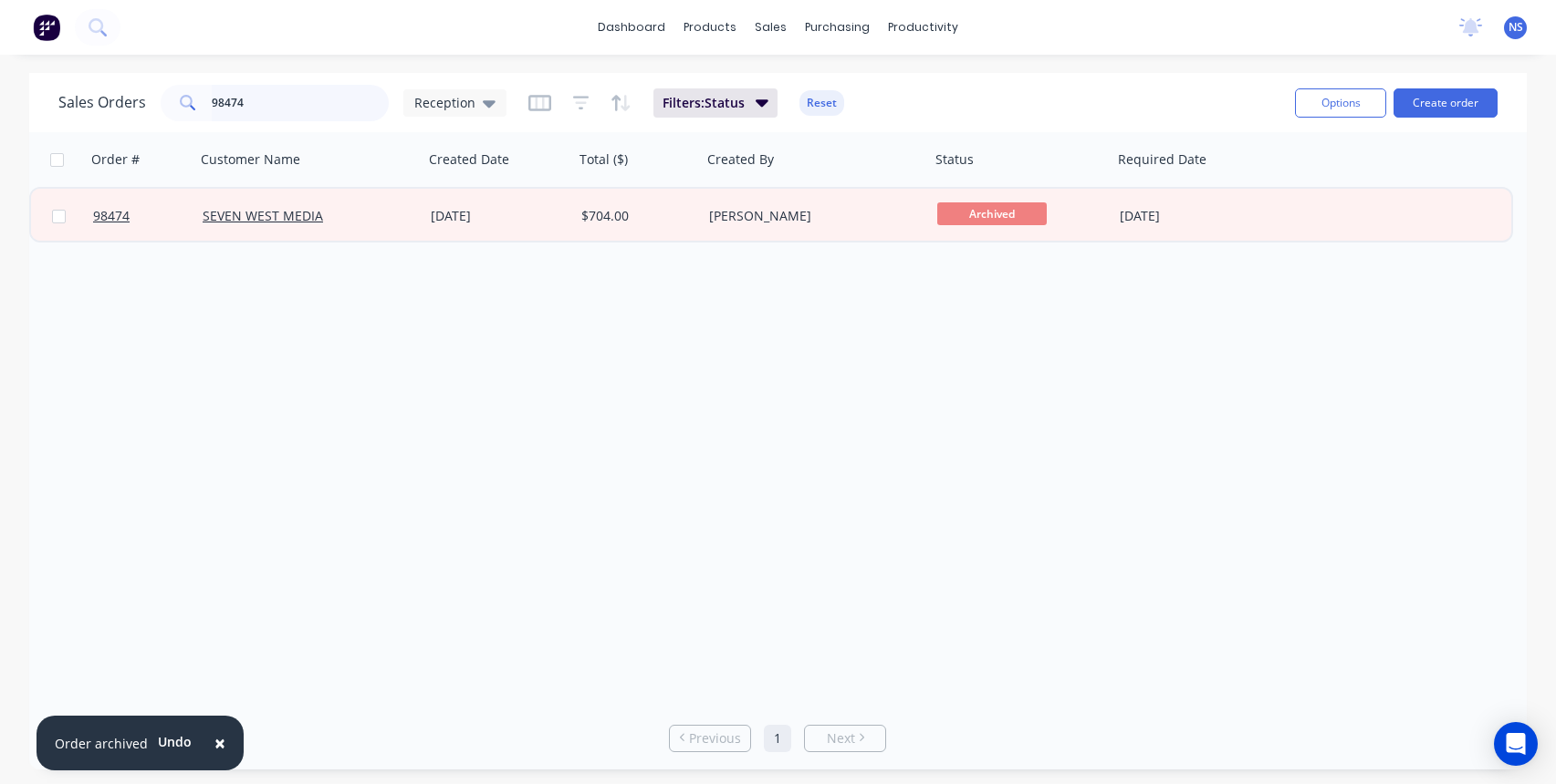
click at [280, 102] on input "98474" at bounding box center [300, 102] width 178 height 37
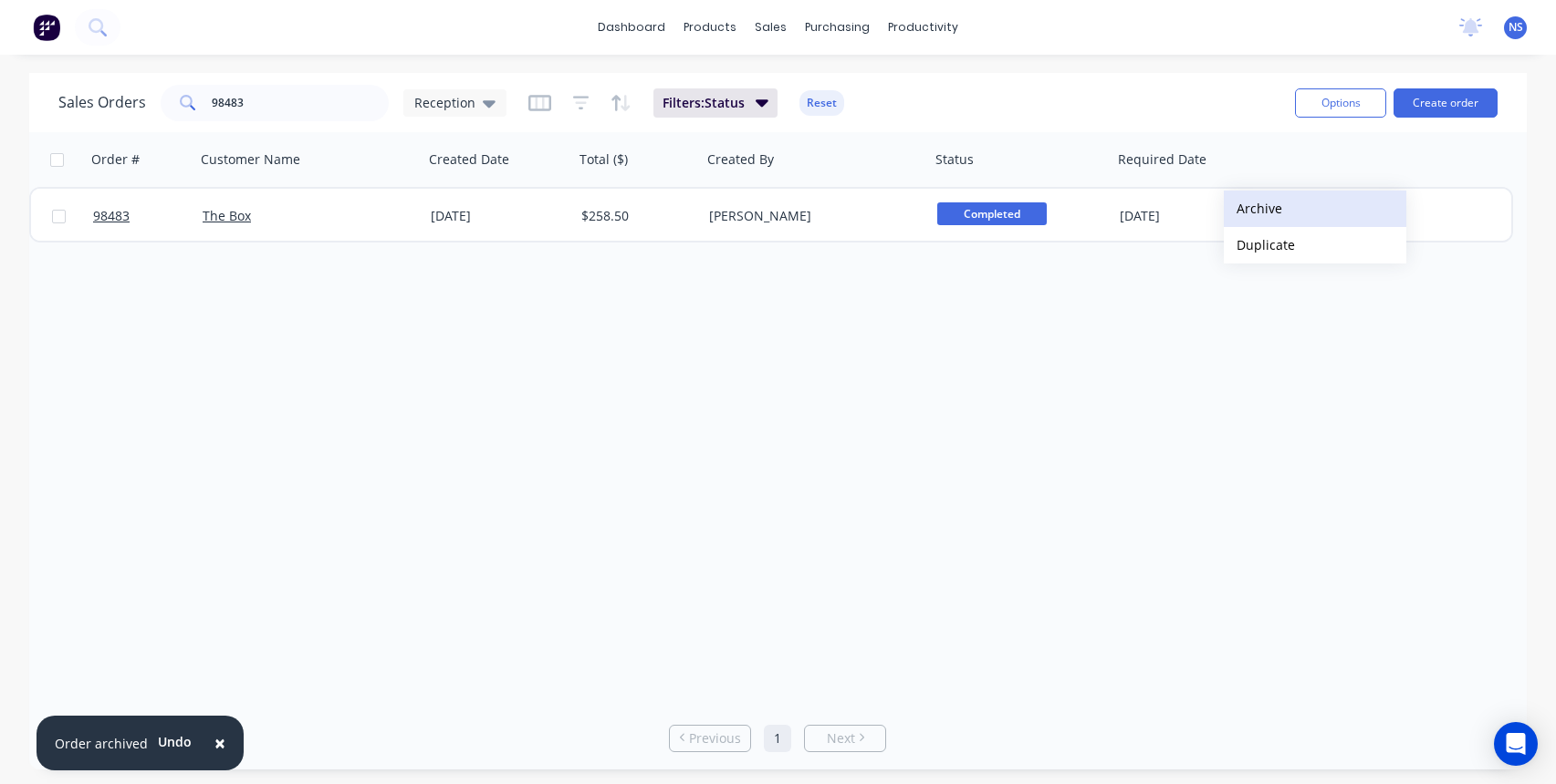
click at [1253, 208] on button "Archive" at bounding box center [1315, 208] width 183 height 37
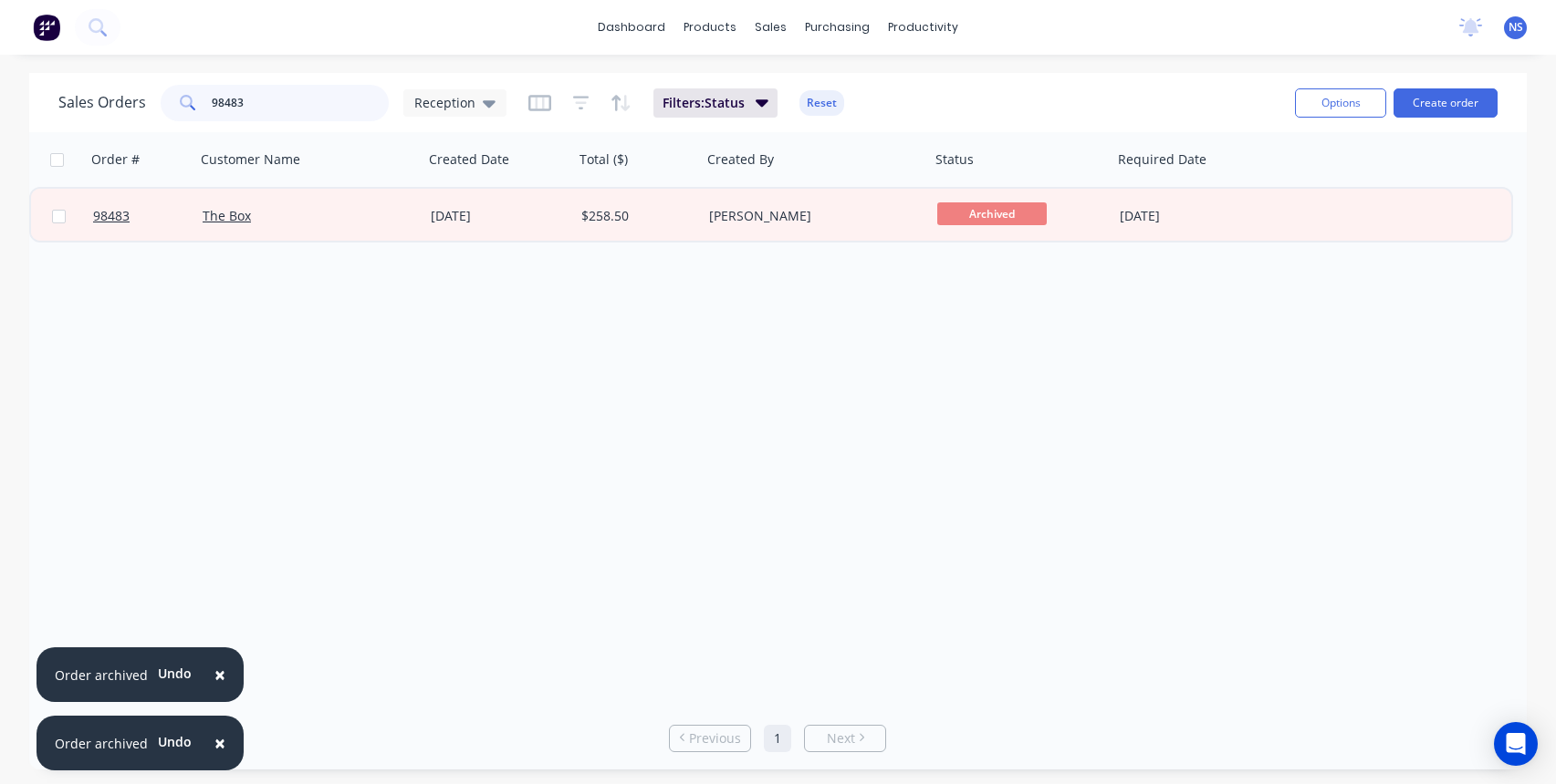
click at [269, 96] on input "98483" at bounding box center [300, 102] width 178 height 37
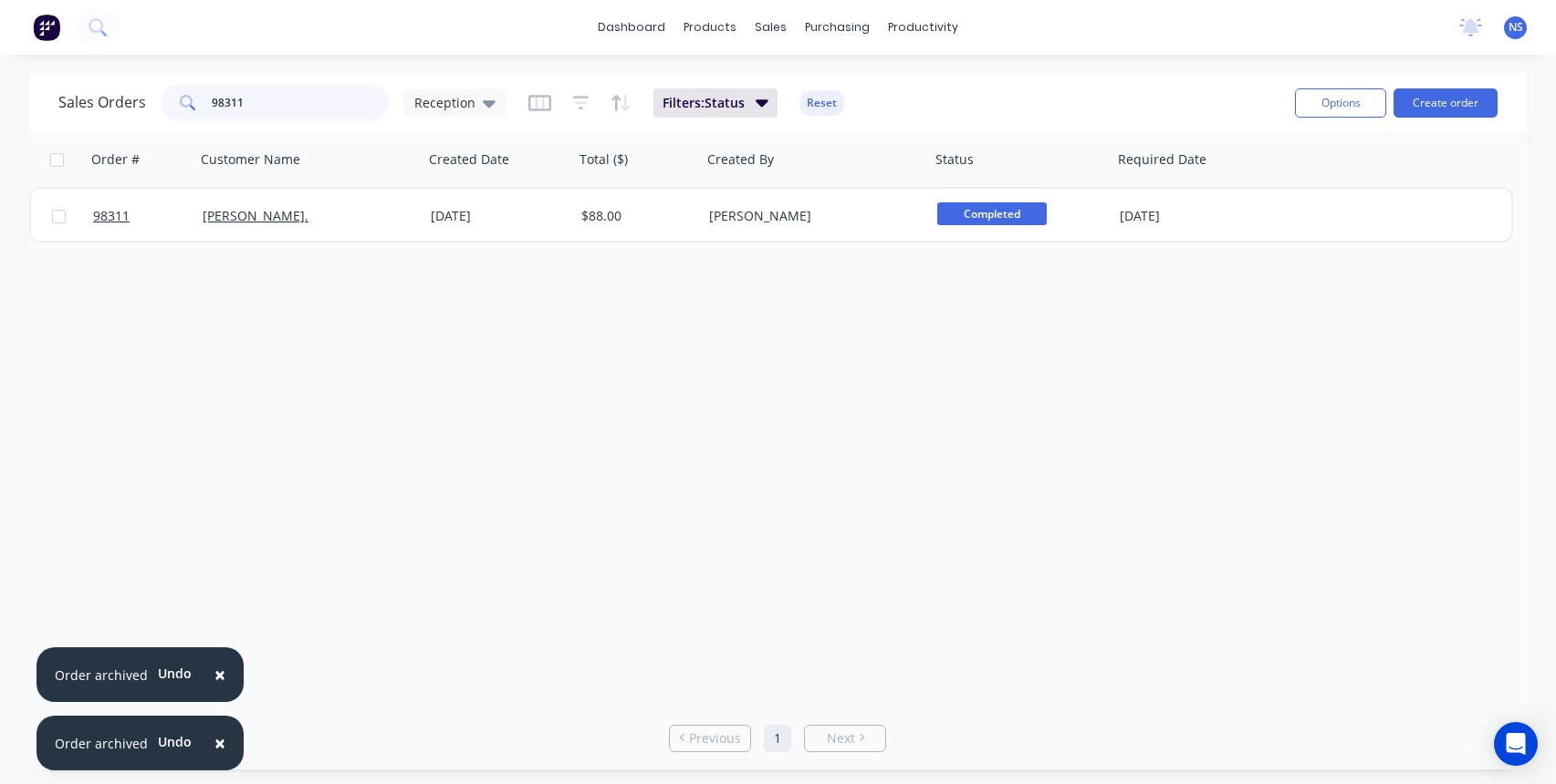
click at [295, 104] on input "98311" at bounding box center [300, 102] width 178 height 37
type input "98467"
click at [216, 676] on span "×" at bounding box center [219, 675] width 11 height 26
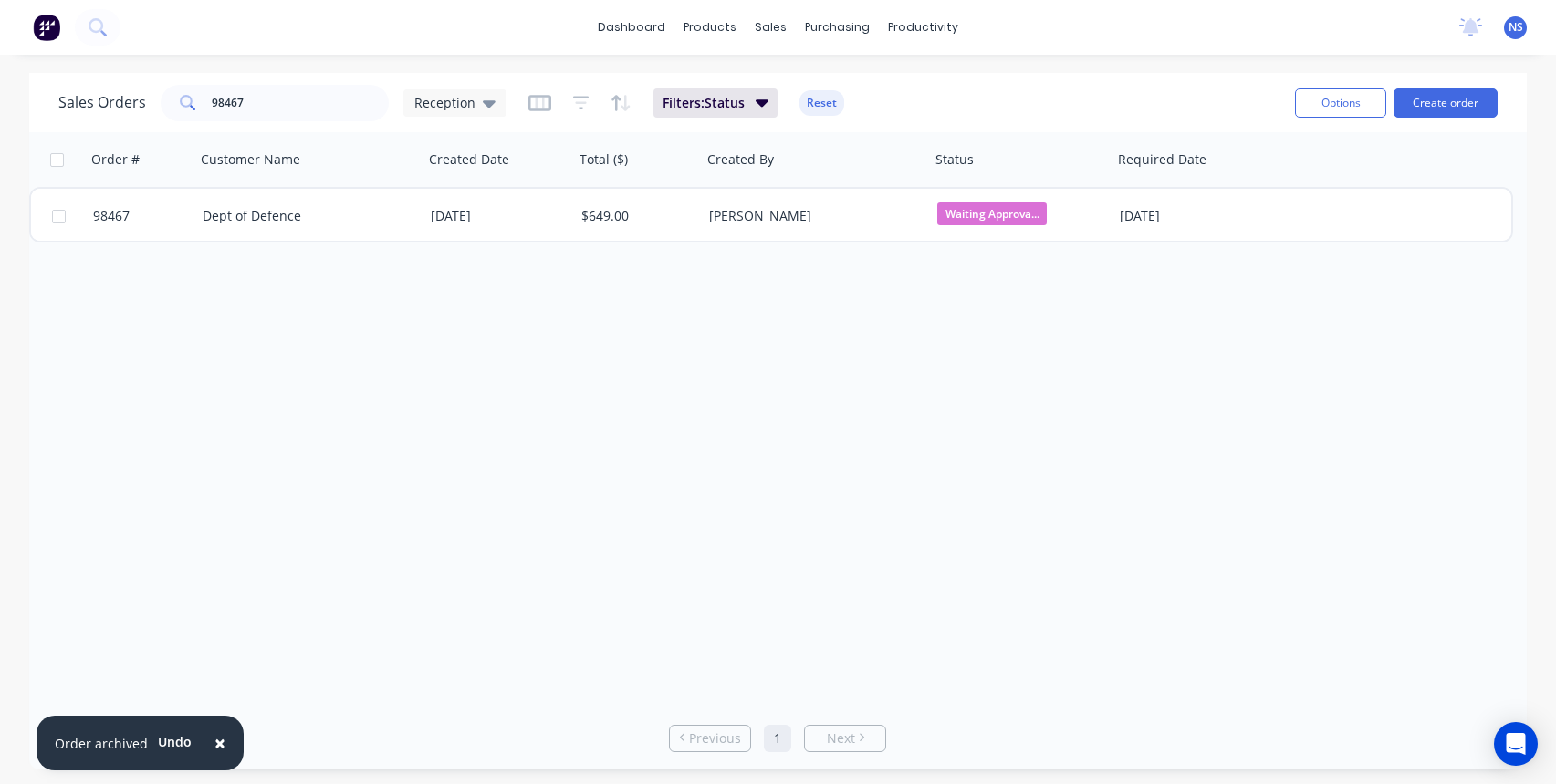
click at [214, 741] on span "×" at bounding box center [219, 743] width 11 height 26
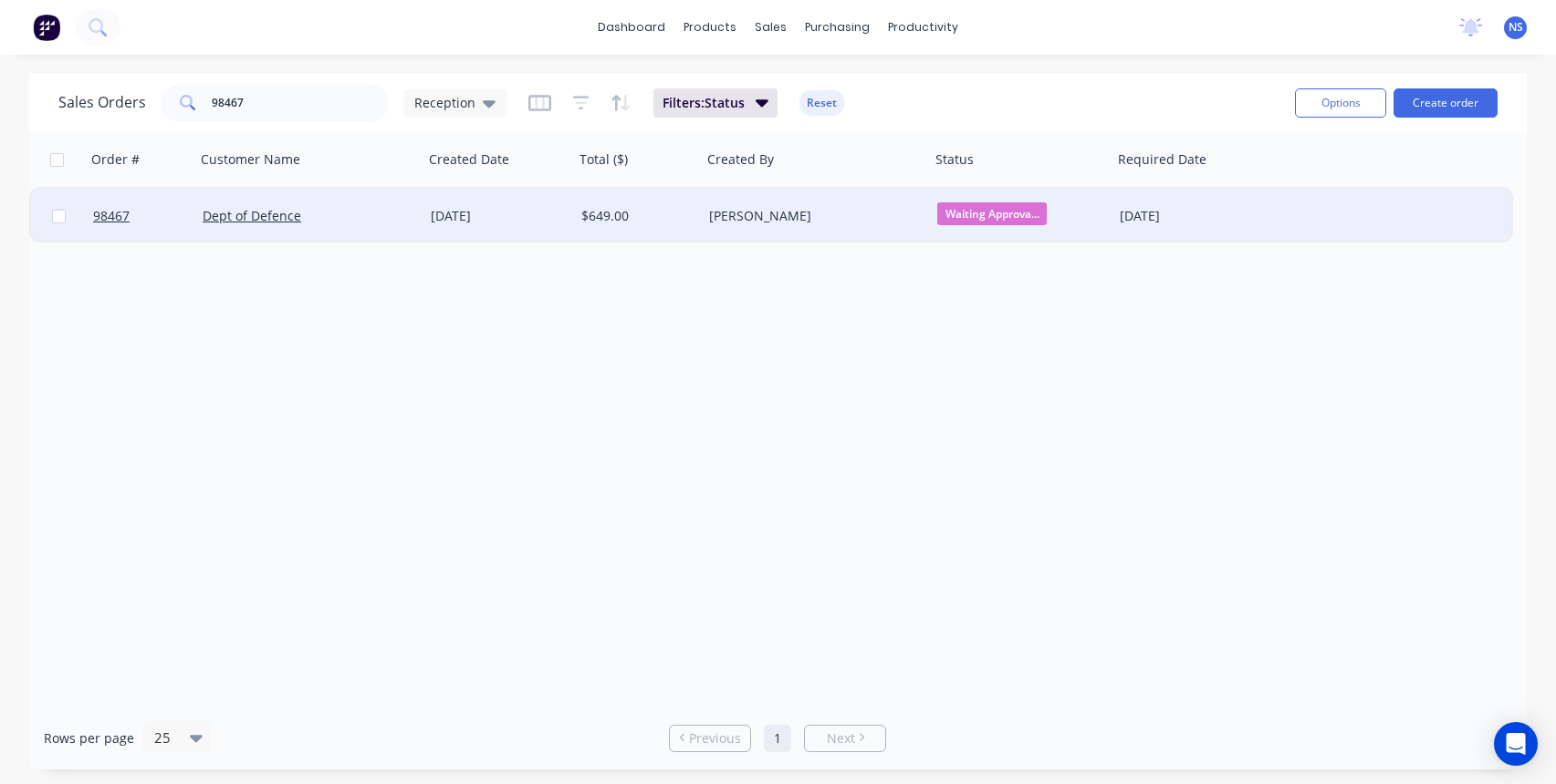
click at [876, 213] on div "[PERSON_NAME]" at bounding box center [810, 216] width 203 height 18
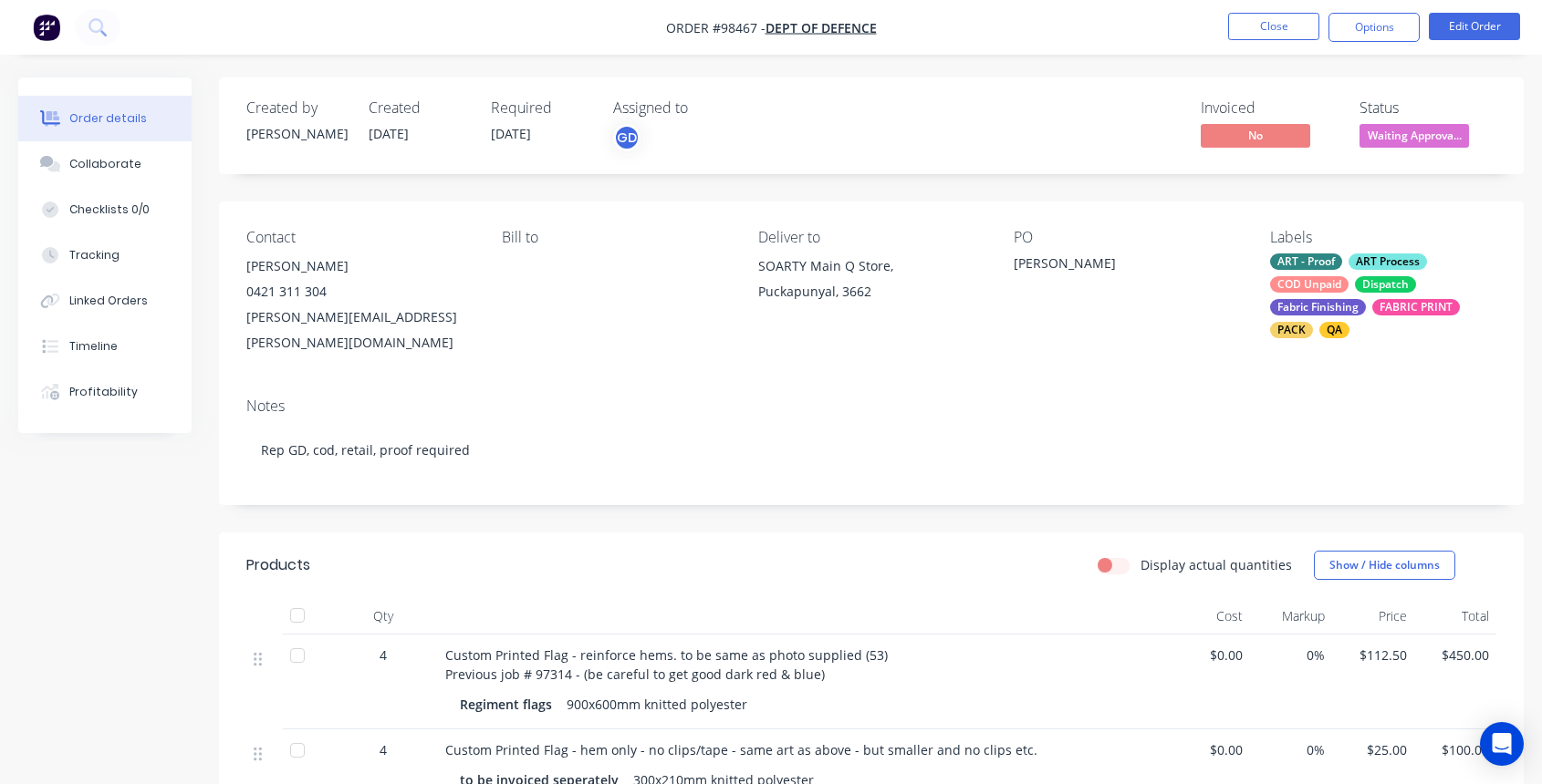
click at [246, 320] on div "[PERSON_NAME][EMAIL_ADDRESS][PERSON_NAME][DOMAIN_NAME]" at bounding box center [359, 329] width 226 height 51
drag, startPoint x: 242, startPoint y: 320, endPoint x: 416, endPoint y: 321, distance: 174.0
click at [445, 319] on div "Contact [PERSON_NAME] 0421 311 304 [PERSON_NAME][EMAIL_ADDRESS][PERSON_NAME][DO…" at bounding box center [872, 292] width 1305 height 182
click at [416, 321] on div "[PERSON_NAME][EMAIL_ADDRESS][PERSON_NAME][DOMAIN_NAME]" at bounding box center [359, 329] width 226 height 51
drag, startPoint x: 244, startPoint y: 314, endPoint x: 446, endPoint y: 321, distance: 202.1
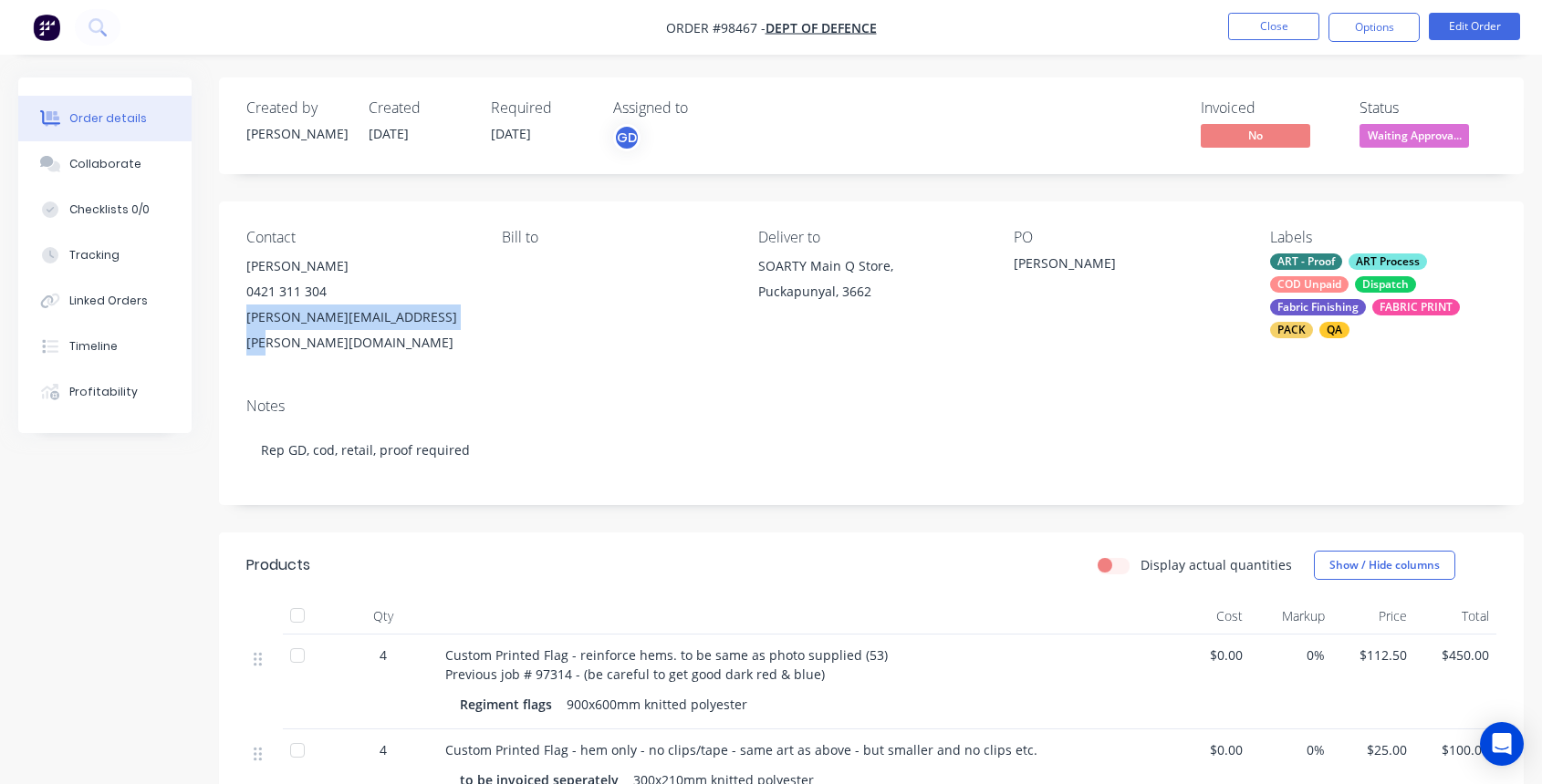
click at [446, 321] on div "Contact [PERSON_NAME] 0421 311 304 [PERSON_NAME][EMAIL_ADDRESS][PERSON_NAME][DO…" at bounding box center [872, 292] width 1305 height 182
copy div "[PERSON_NAME][EMAIL_ADDRESS][PERSON_NAME][DOMAIN_NAME]"
click at [1250, 22] on button "Close" at bounding box center [1274, 27] width 91 height 28
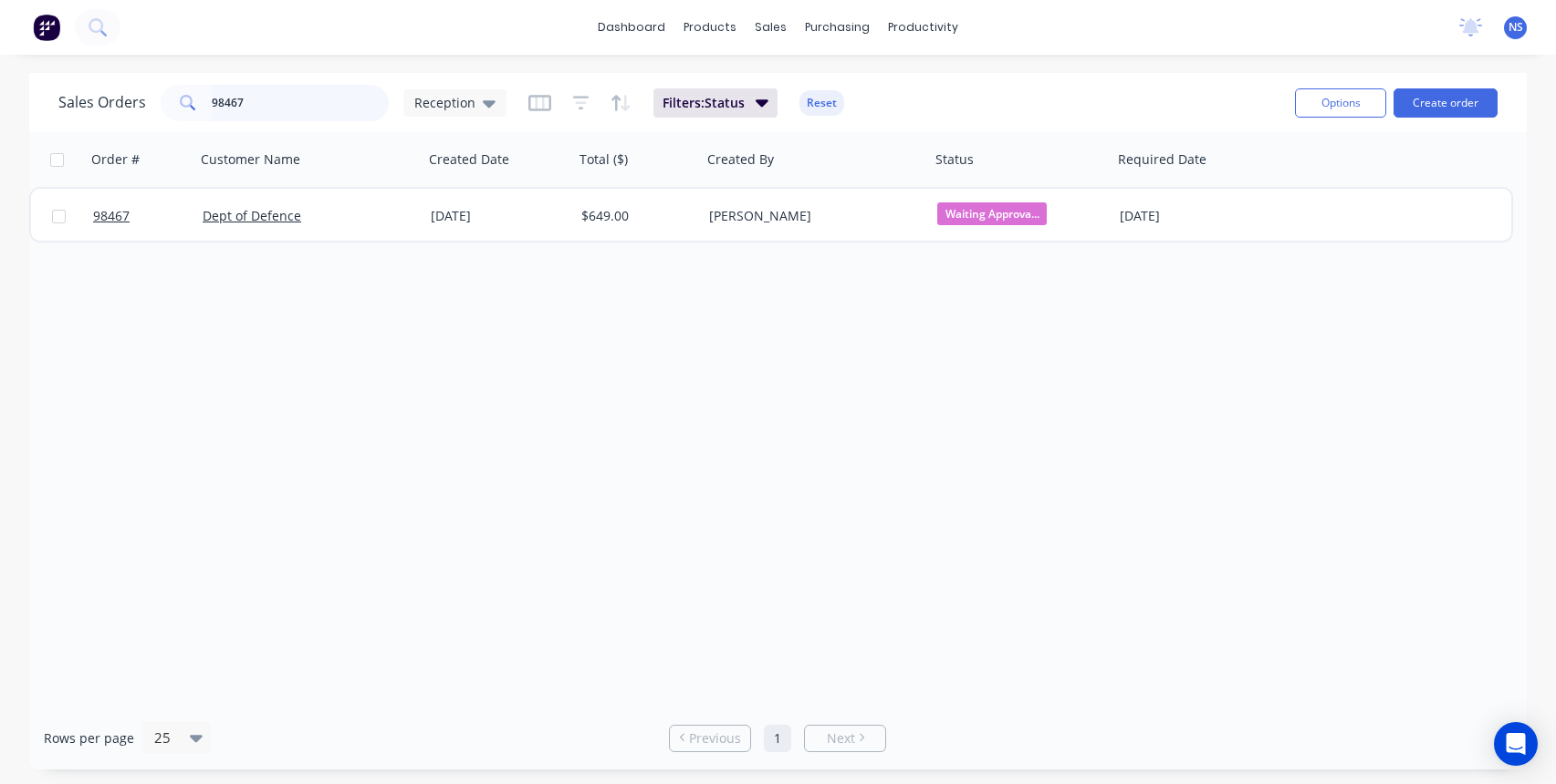
click at [289, 106] on input "98467" at bounding box center [300, 102] width 178 height 37
type input "98477"
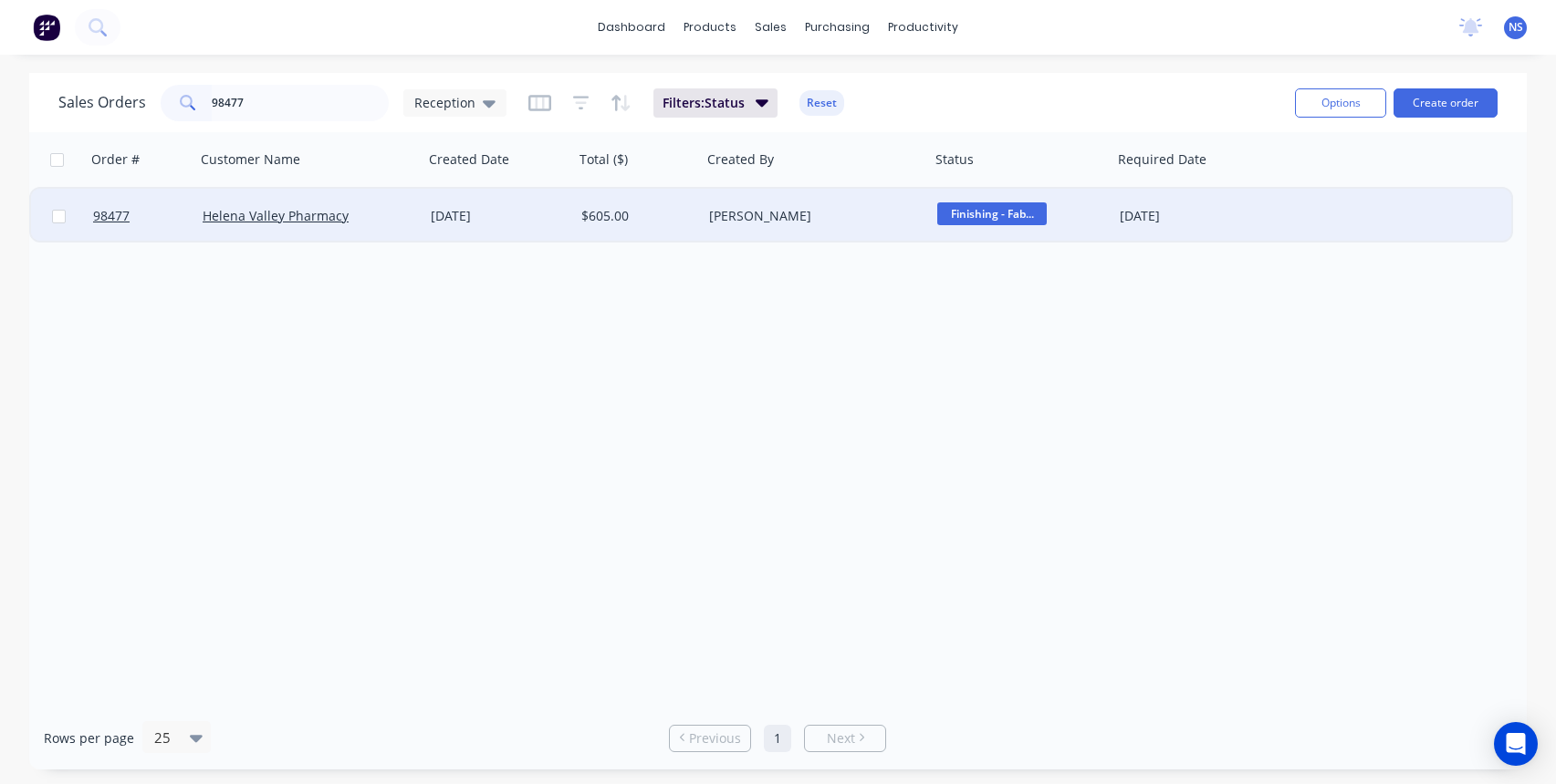
click at [1227, 207] on div "[DATE]" at bounding box center [1192, 216] width 145 height 18
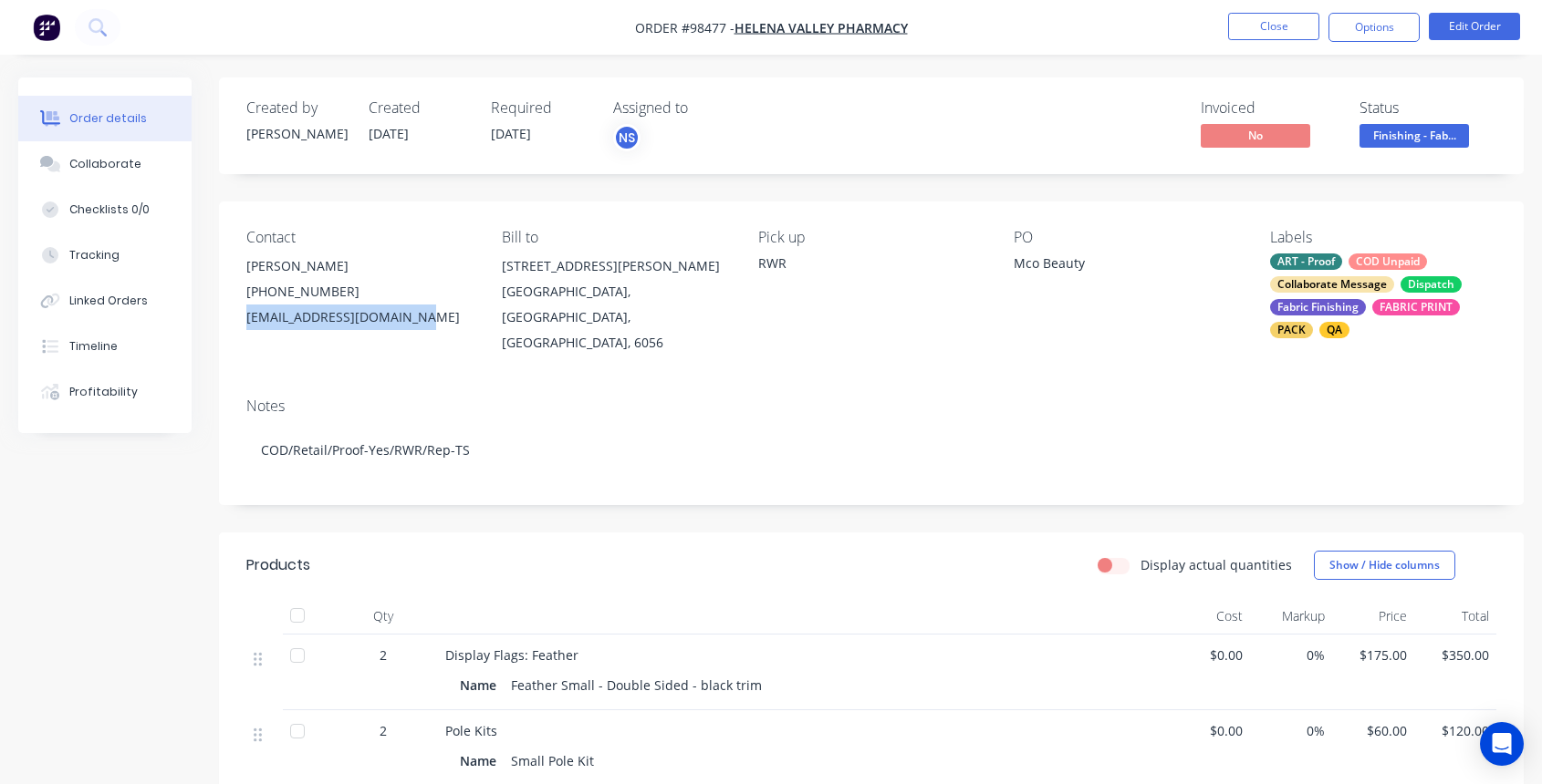
drag, startPoint x: 423, startPoint y: 317, endPoint x: 252, endPoint y: 314, distance: 171.0
click at [246, 313] on div "[EMAIL_ADDRESS][DOMAIN_NAME]" at bounding box center [359, 318] width 226 height 26
copy div "[EMAIL_ADDRESS][DOMAIN_NAME]"
click at [107, 168] on div "Collaborate" at bounding box center [105, 164] width 72 height 17
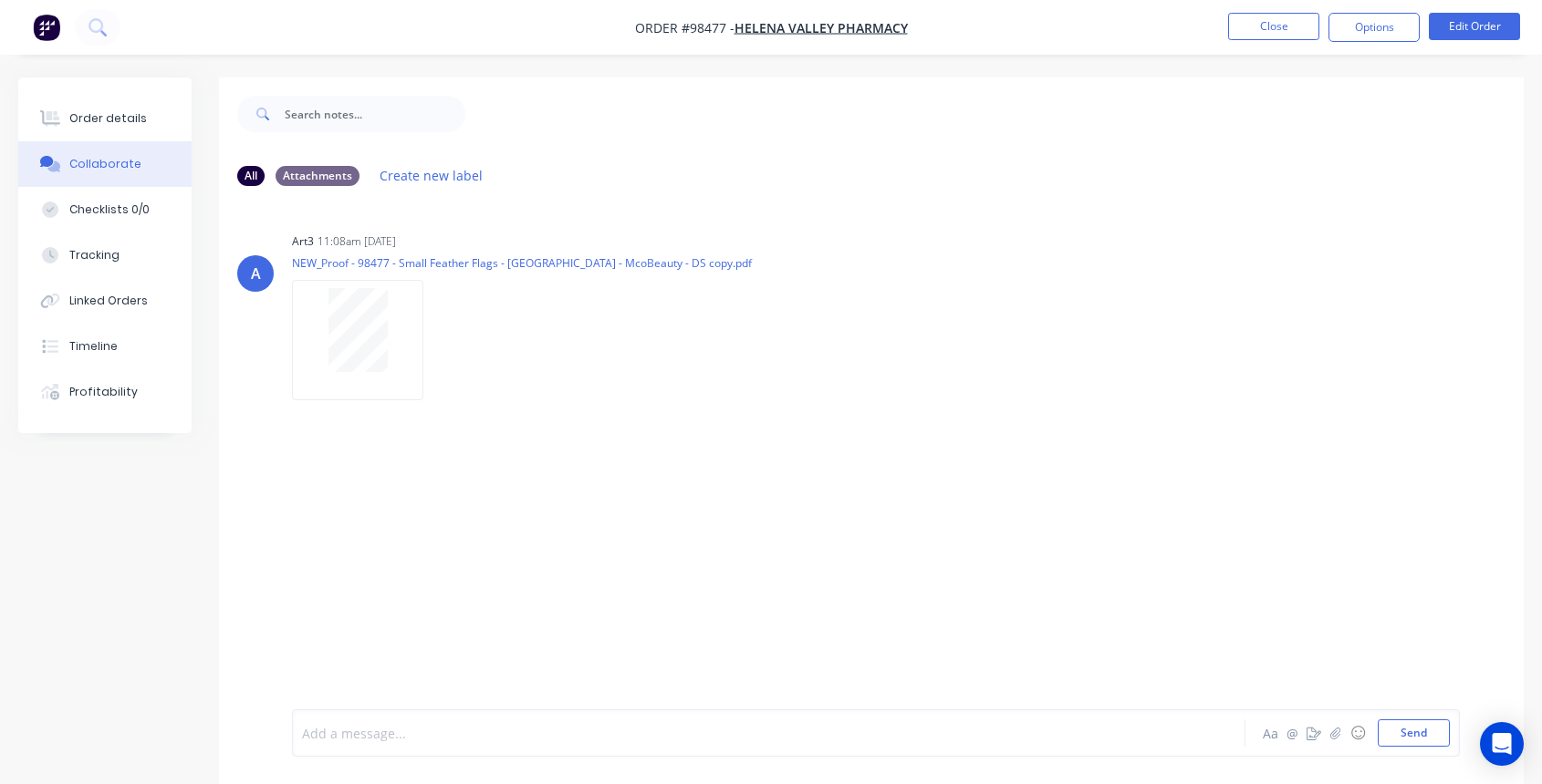
click at [383, 725] on div at bounding box center [733, 733] width 860 height 19
click at [1267, 21] on button "Close" at bounding box center [1274, 27] width 91 height 28
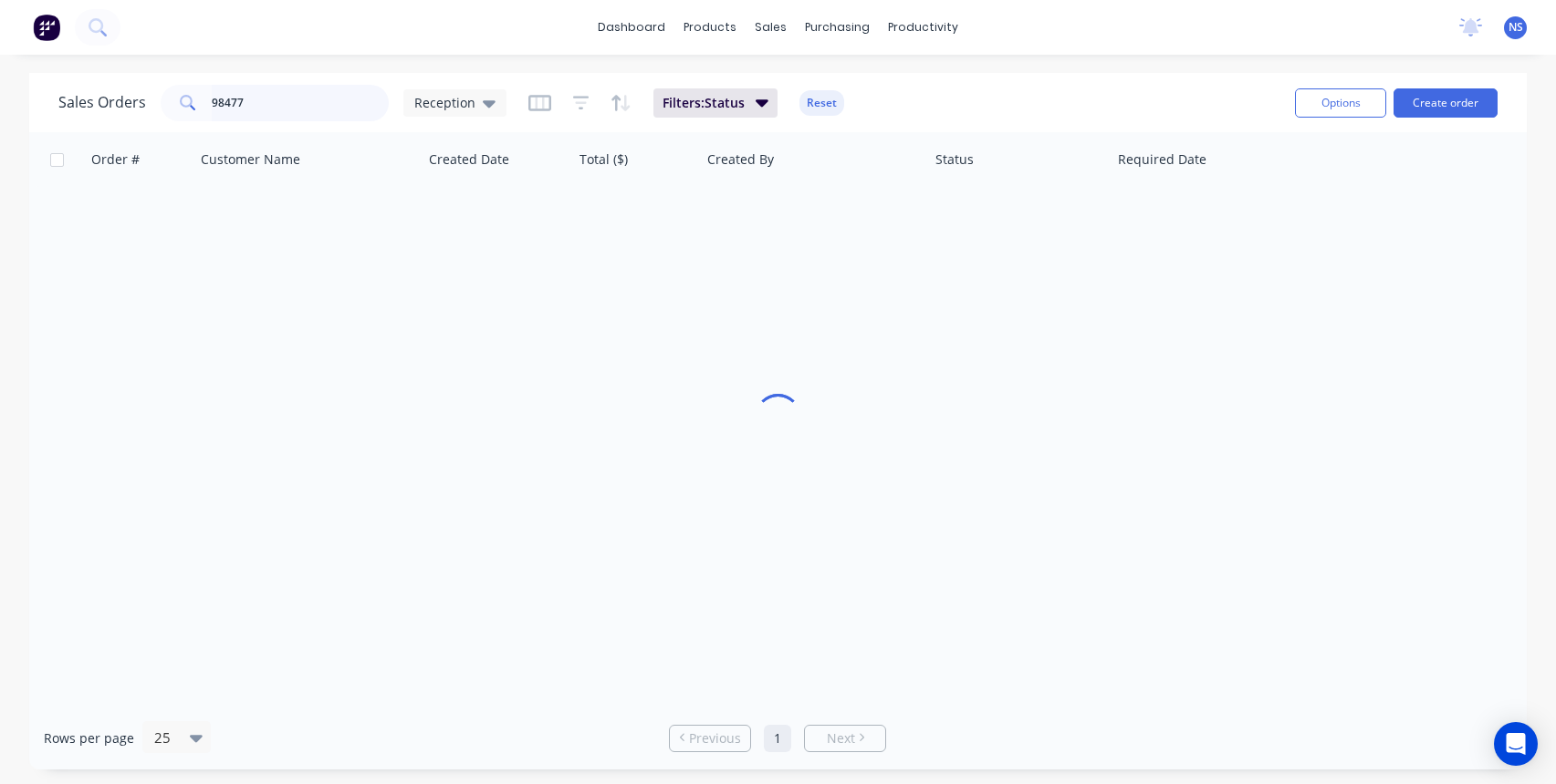
click at [280, 104] on input "98477" at bounding box center [300, 102] width 178 height 37
type input "98476"
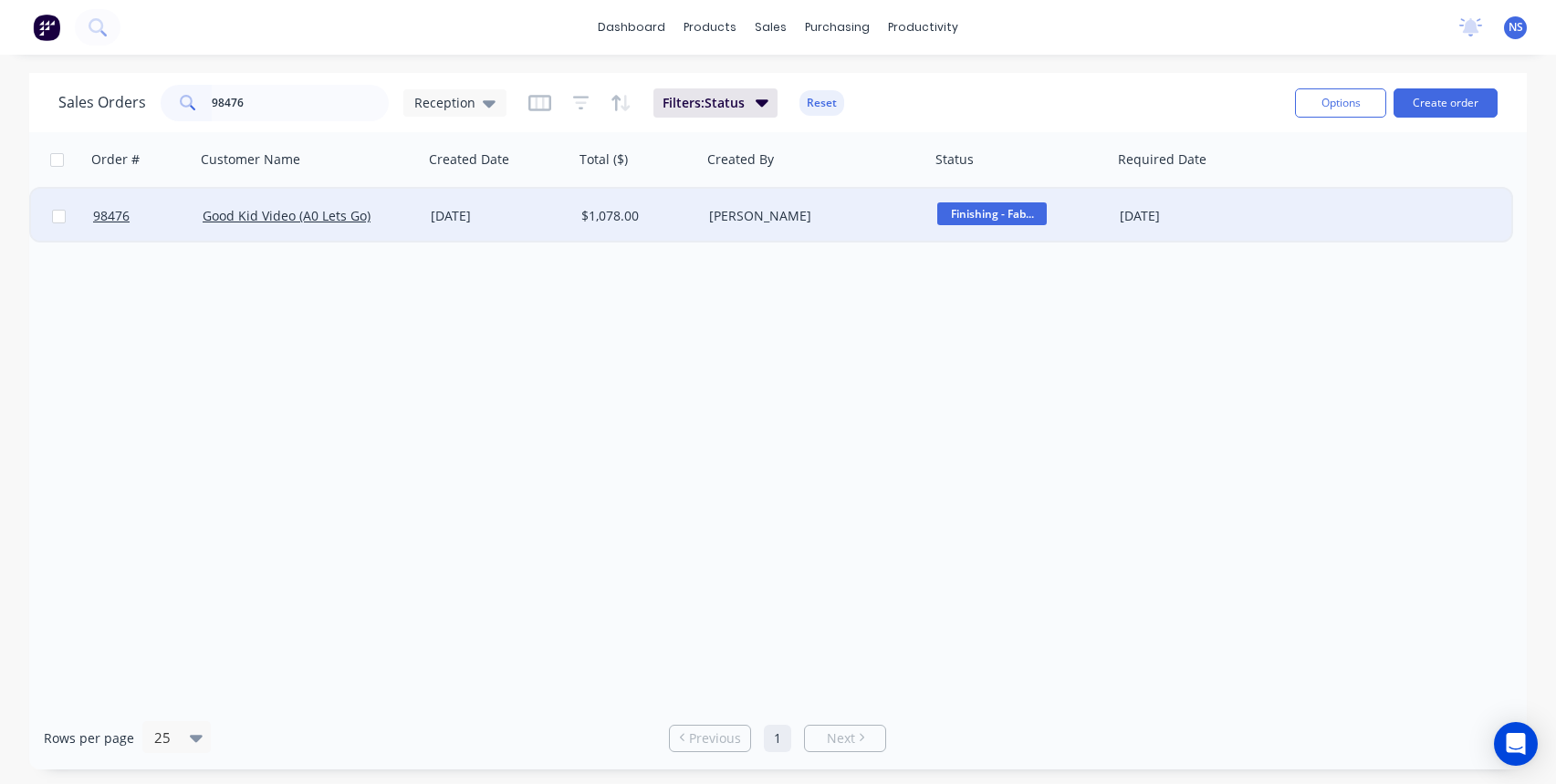
click at [833, 221] on div "[PERSON_NAME]" at bounding box center [810, 216] width 203 height 18
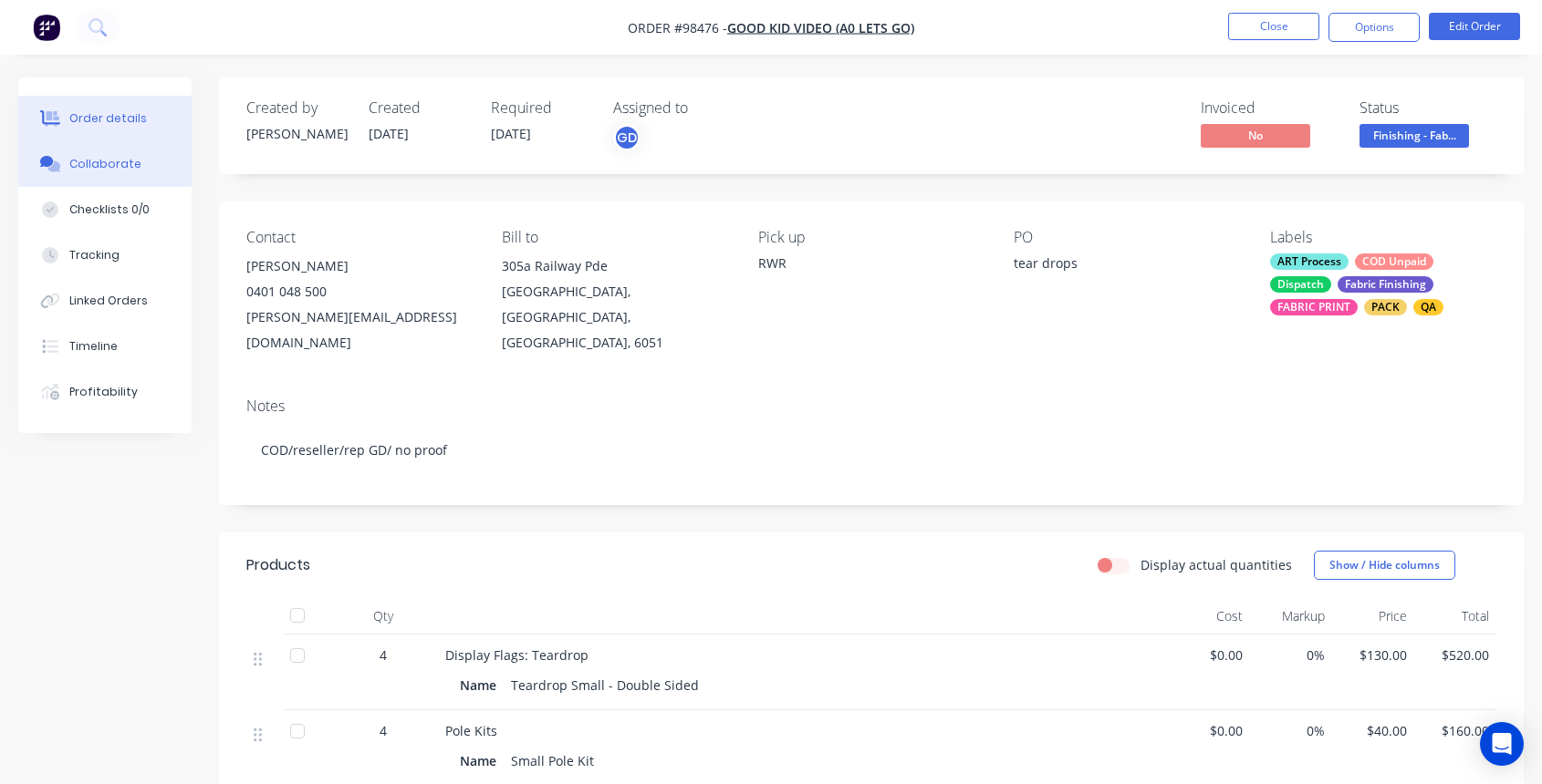
click at [100, 172] on div "Collaborate" at bounding box center [105, 164] width 72 height 17
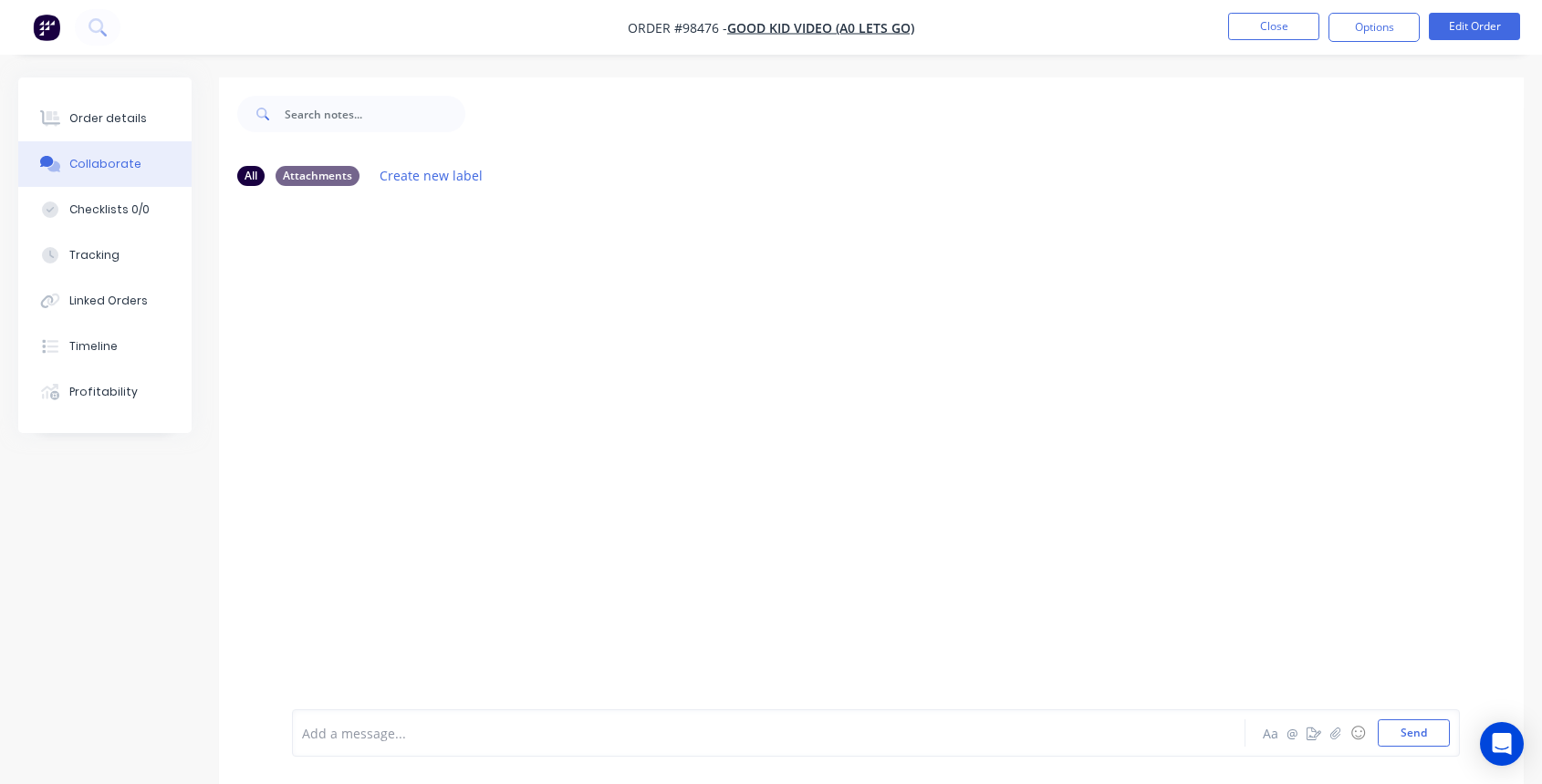
click at [442, 720] on div "Add a message..." at bounding box center [732, 733] width 861 height 28
click at [1268, 21] on button "Close" at bounding box center [1274, 27] width 91 height 28
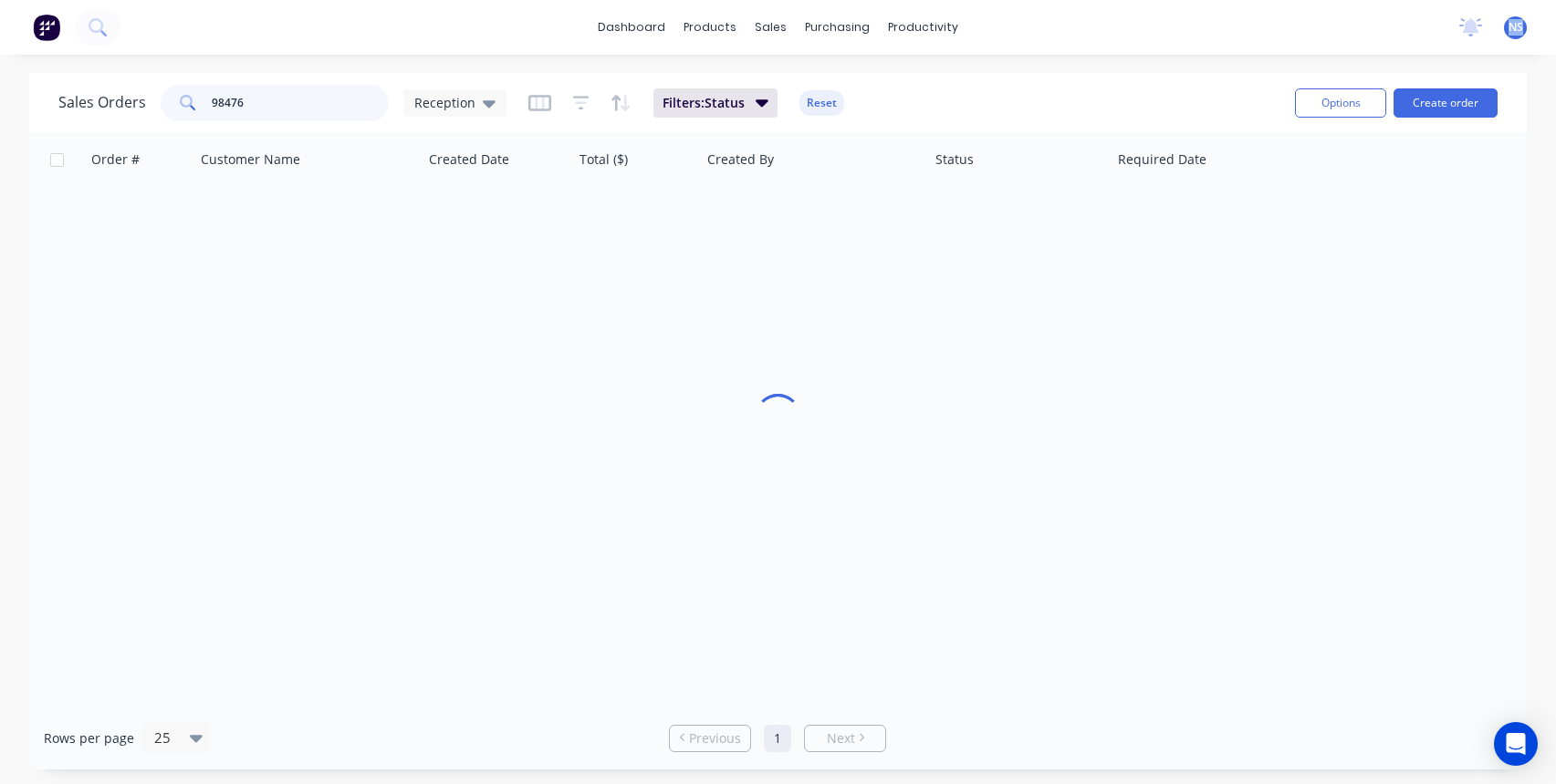
click at [290, 96] on input "98476" at bounding box center [300, 102] width 178 height 37
type input "98466"
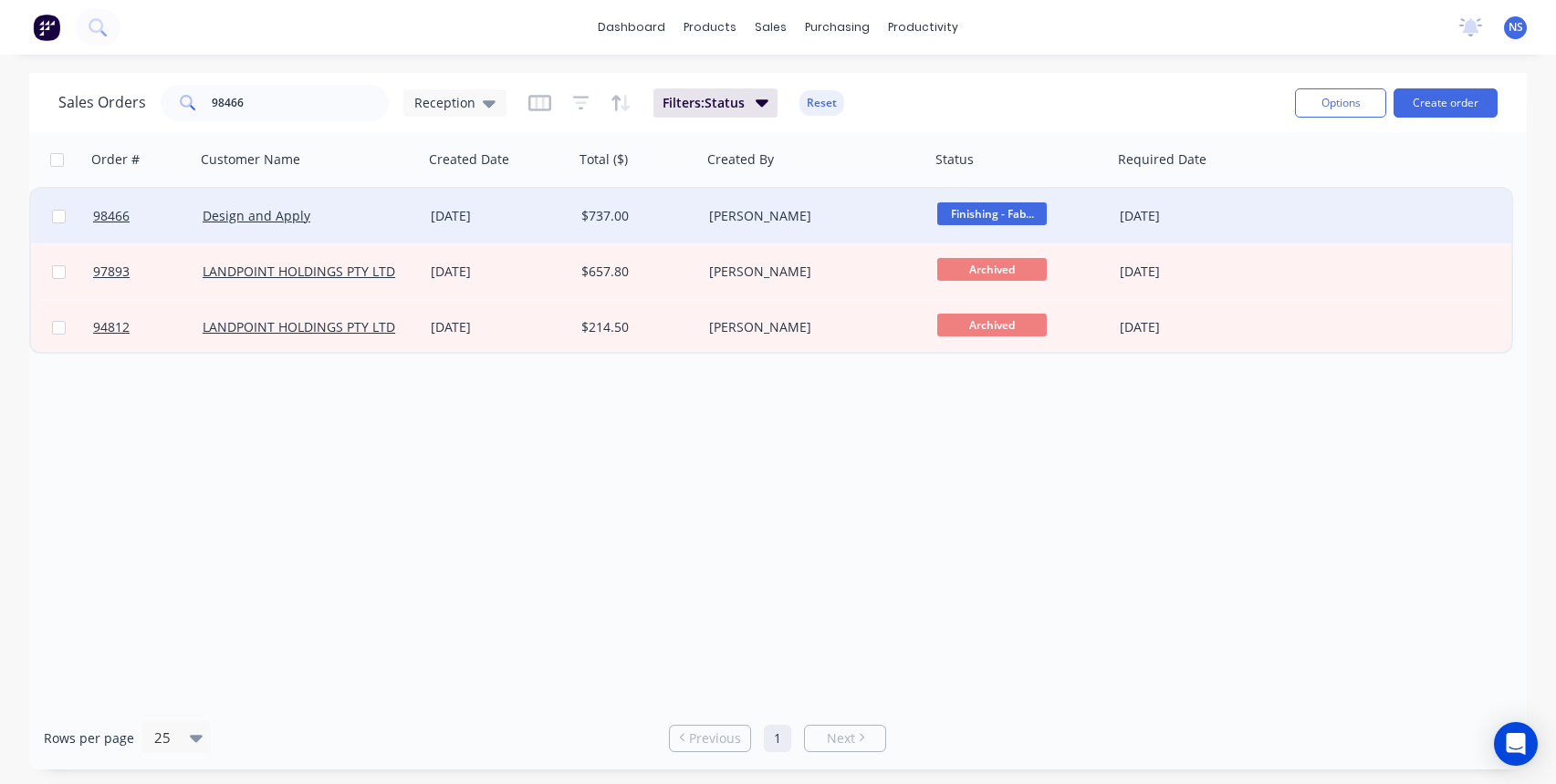
click at [371, 214] on div "Design and Apply" at bounding box center [304, 216] width 203 height 18
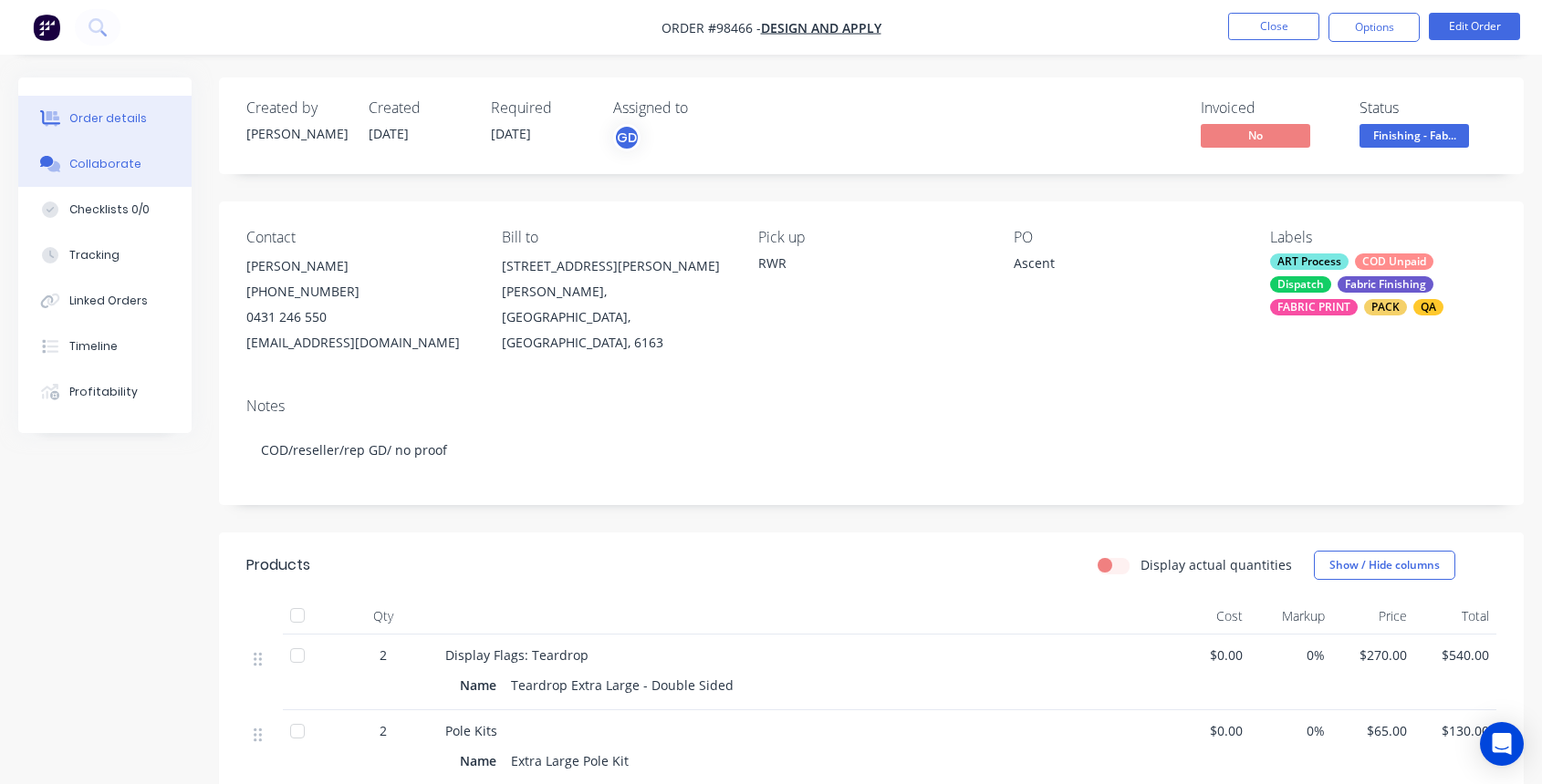
click at [106, 168] on div "Collaborate" at bounding box center [105, 164] width 72 height 17
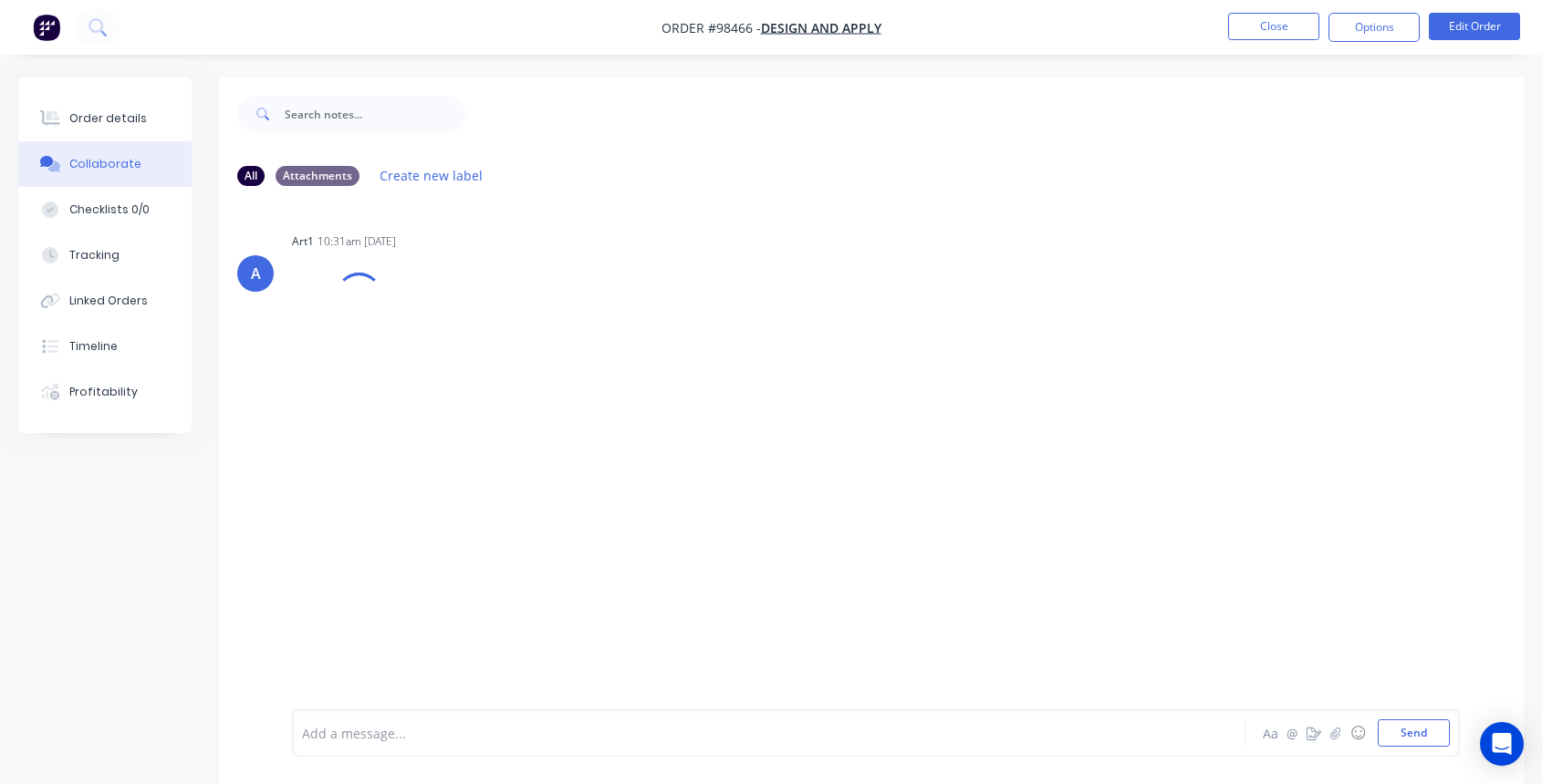
click at [399, 733] on div at bounding box center [733, 733] width 860 height 19
click at [1282, 23] on button "Close" at bounding box center [1274, 27] width 91 height 28
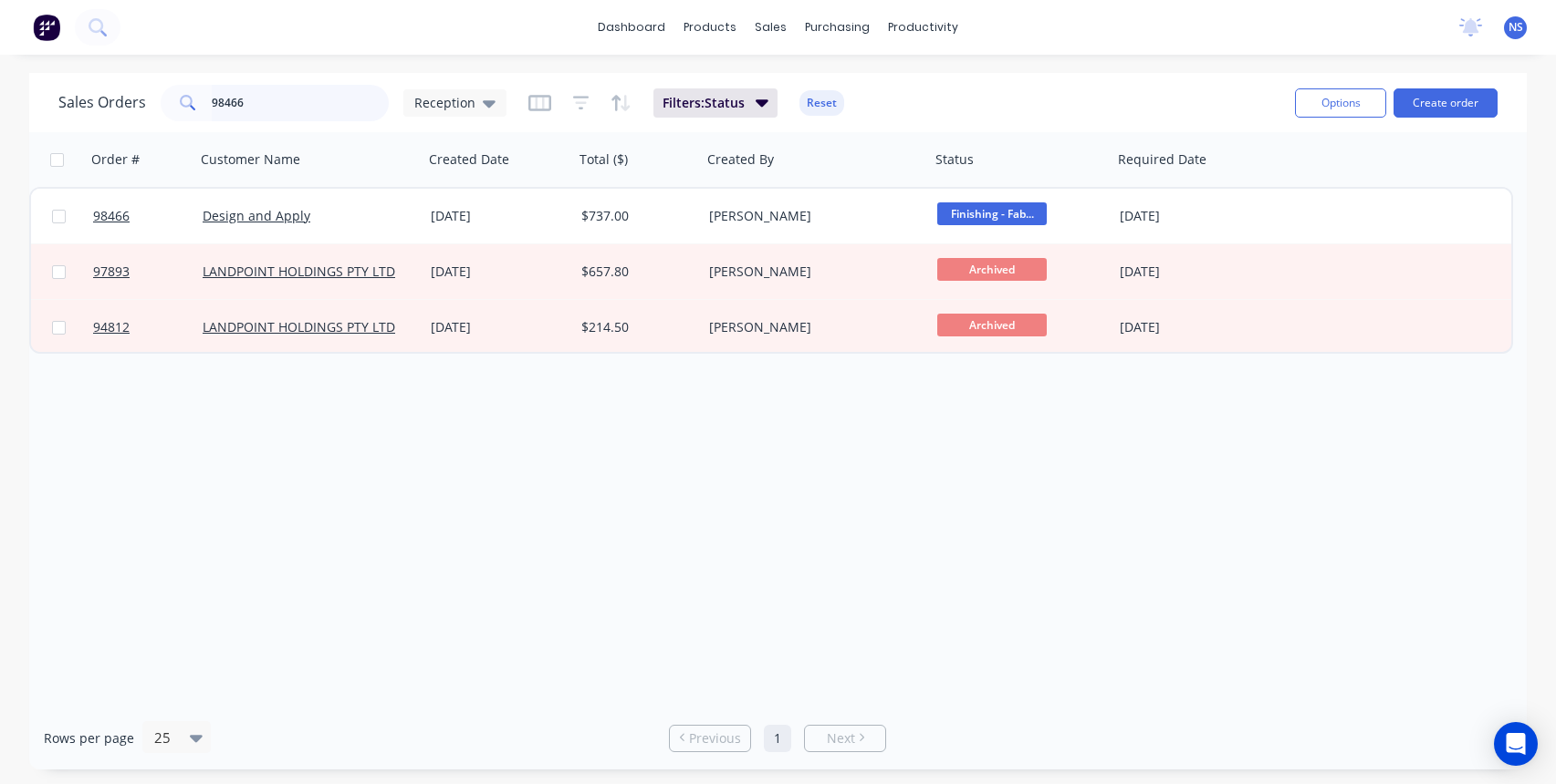
click at [293, 100] on input "98466" at bounding box center [300, 102] width 178 height 37
type input "wa blinds"
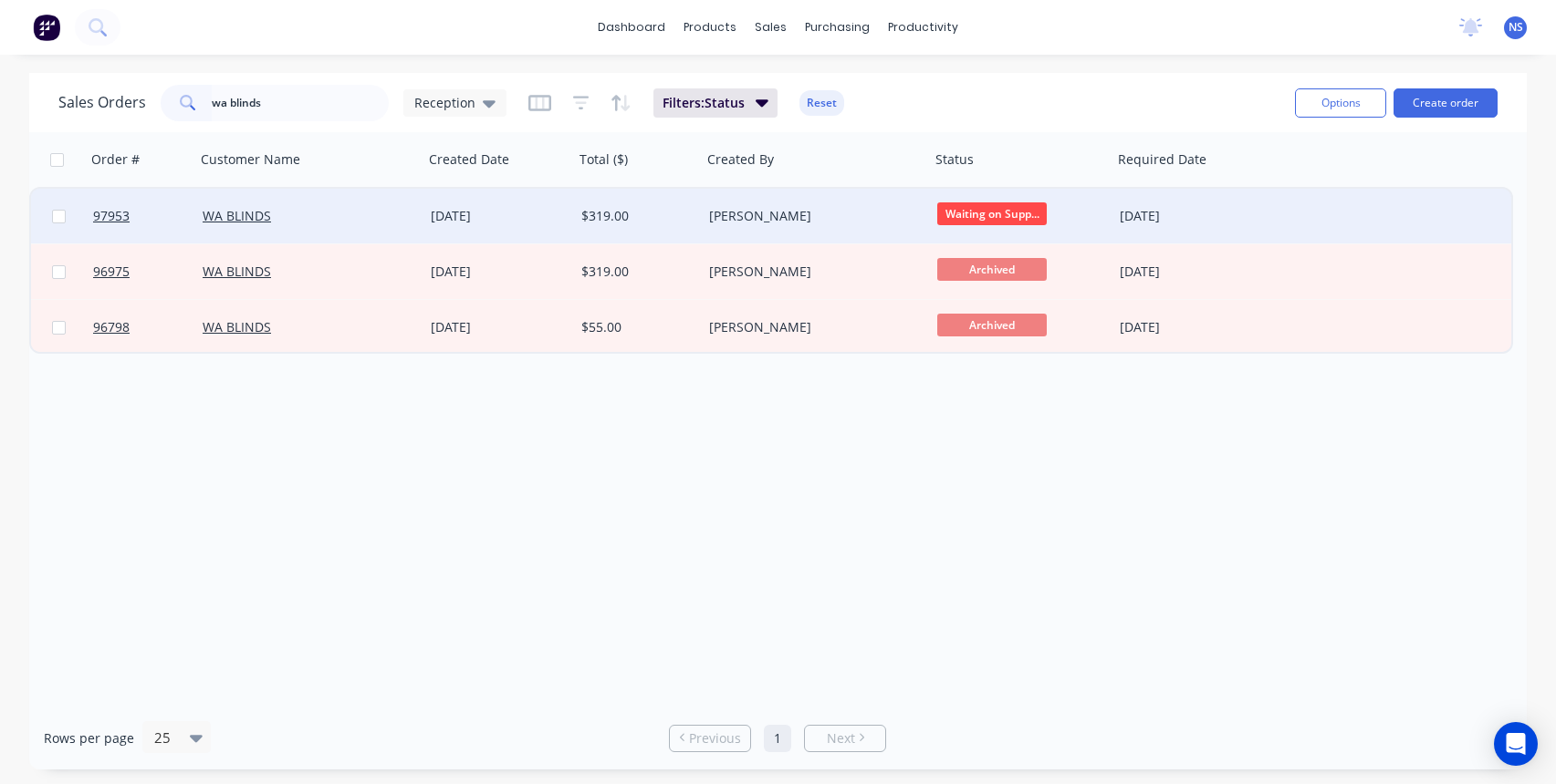
click at [363, 219] on div "WA BLINDS" at bounding box center [304, 216] width 203 height 18
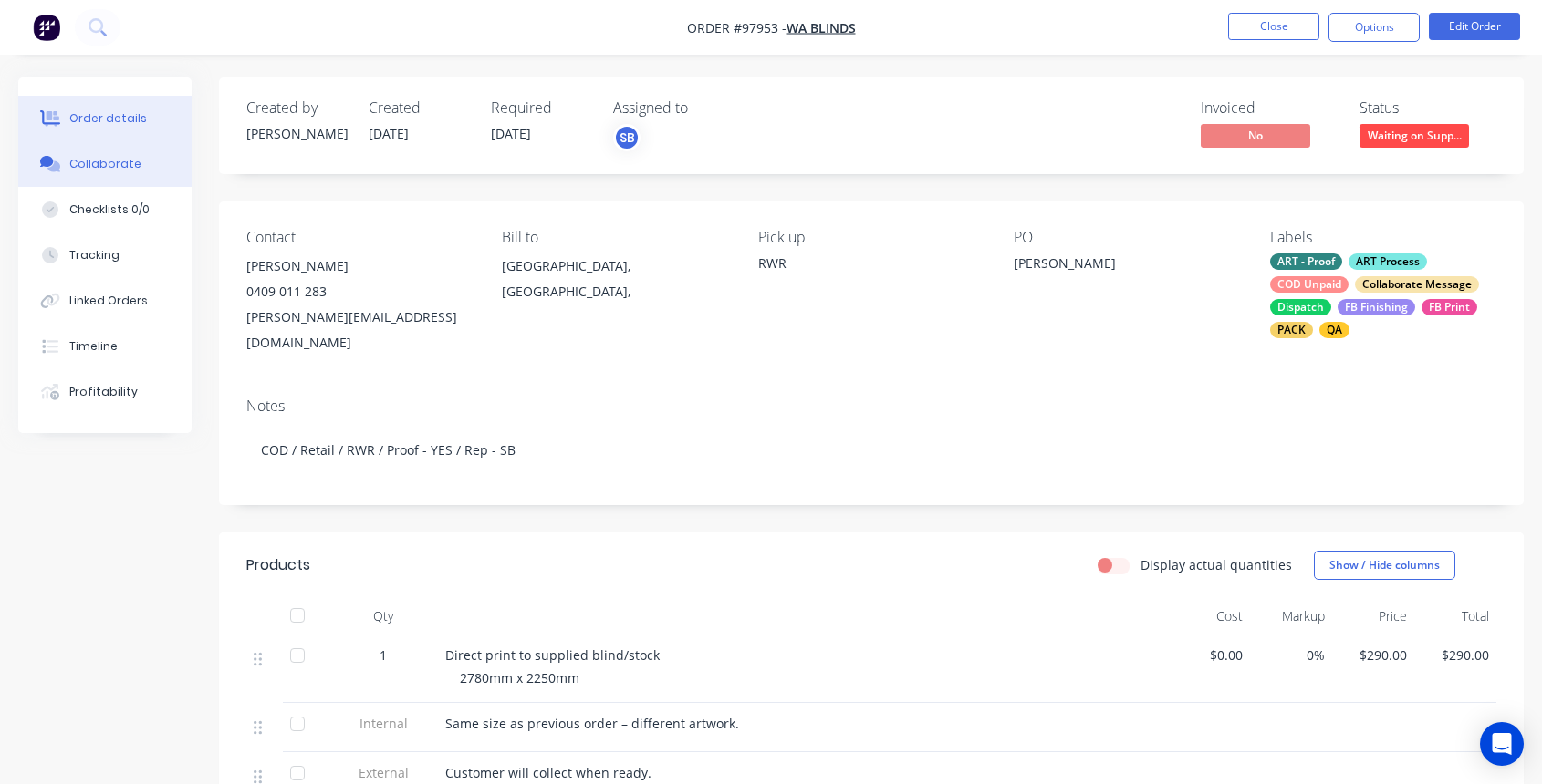
click at [125, 165] on div "Collaborate" at bounding box center [105, 164] width 72 height 17
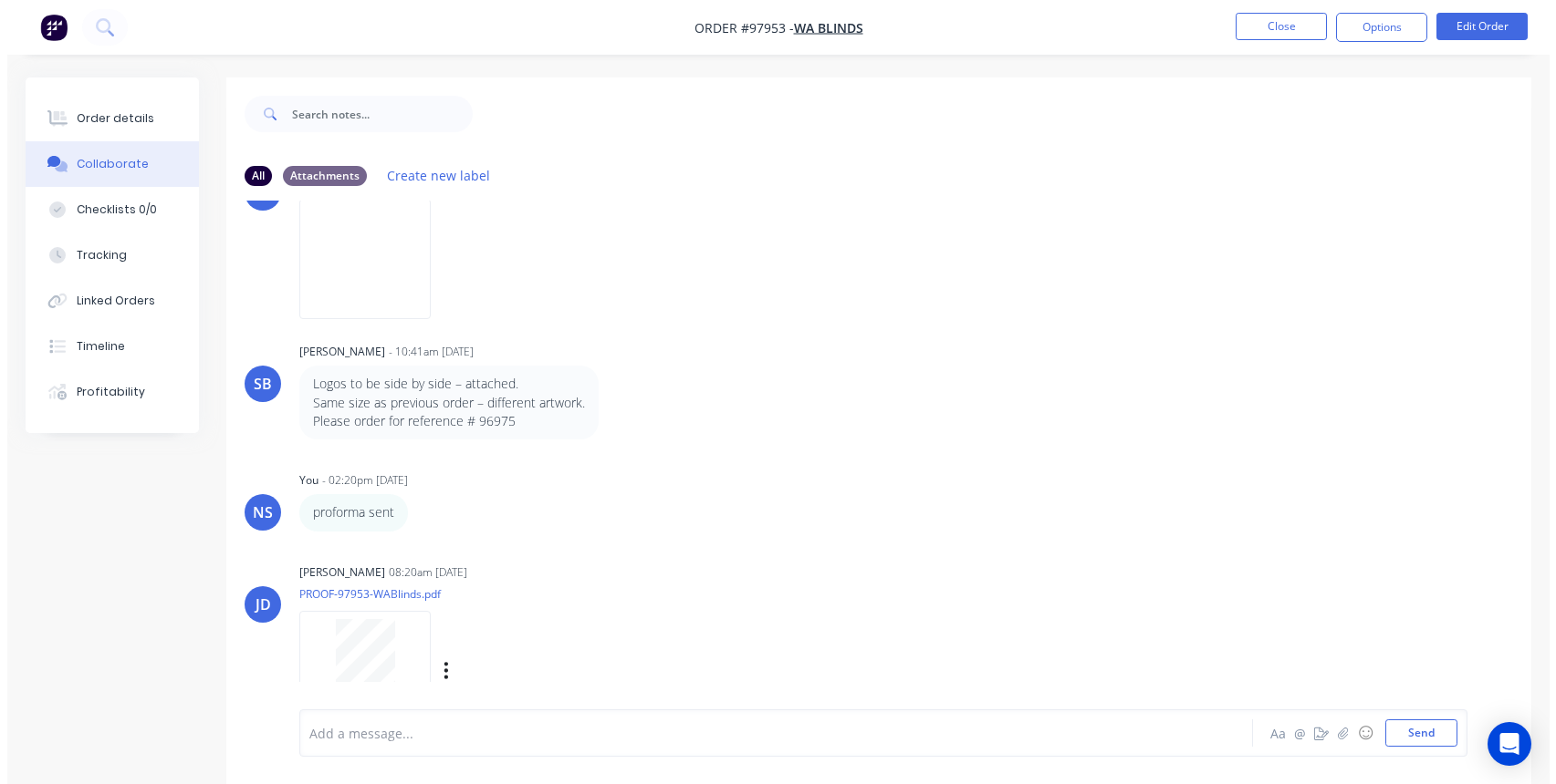
scroll to position [493, 0]
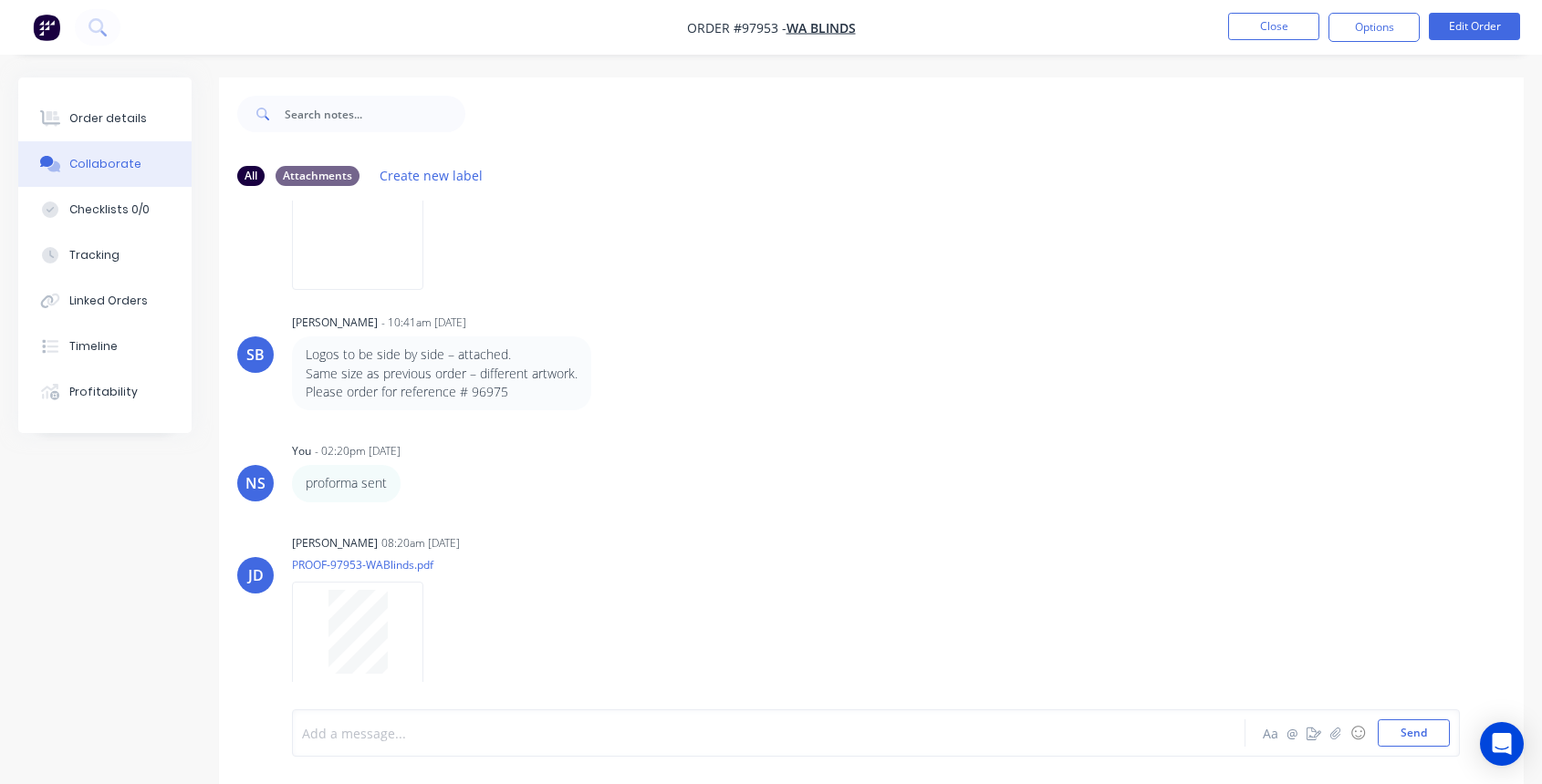
click at [405, 734] on div at bounding box center [733, 733] width 860 height 19
click at [1273, 26] on button "Close" at bounding box center [1274, 27] width 91 height 28
